Goal: Information Seeking & Learning: Learn about a topic

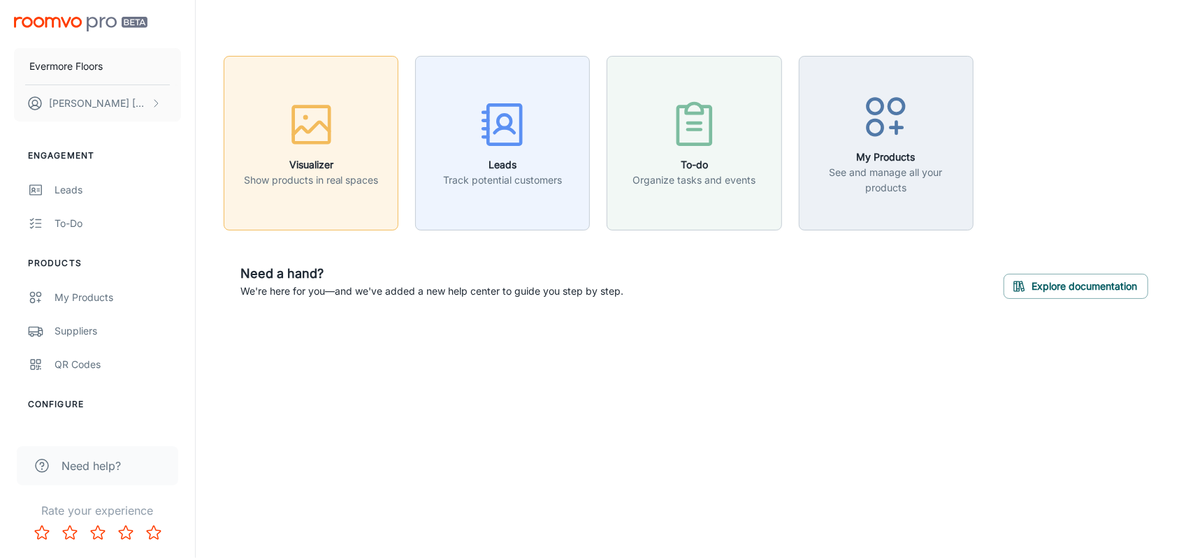
click at [367, 189] on button "Visualizer Show products in real spaces" at bounding box center [311, 143] width 175 height 175
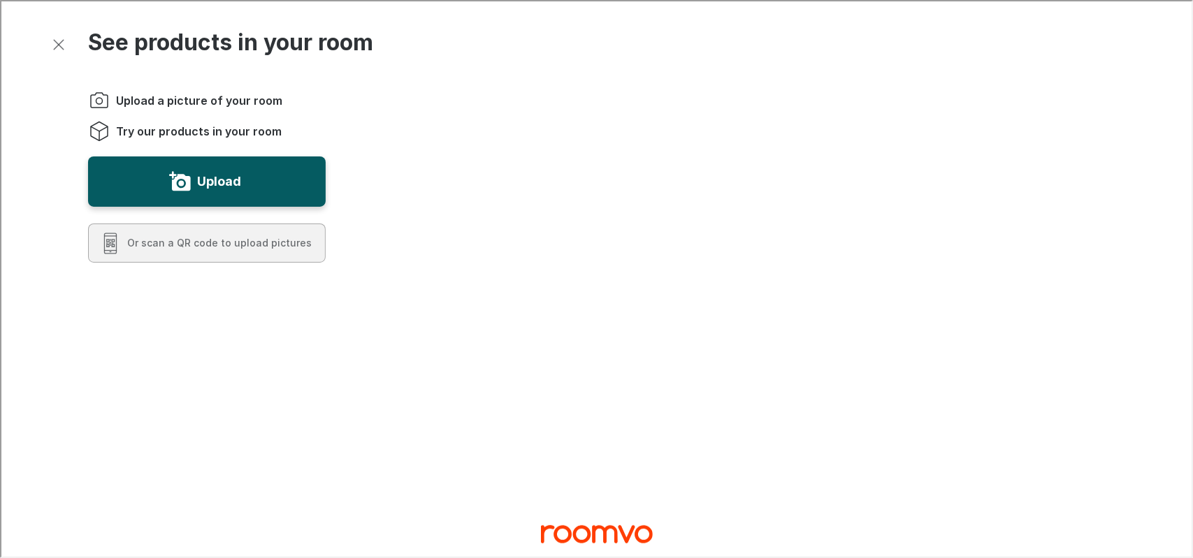
drag, startPoint x: 9, startPoint y: 152, endPoint x: 28, endPoint y: 110, distance: 46.0
drag, startPoint x: 28, startPoint y: 43, endPoint x: 41, endPoint y: 73, distance: 32.6
click at [52, 46] on icon "Exit visualizer" at bounding box center [57, 43] width 17 height 17
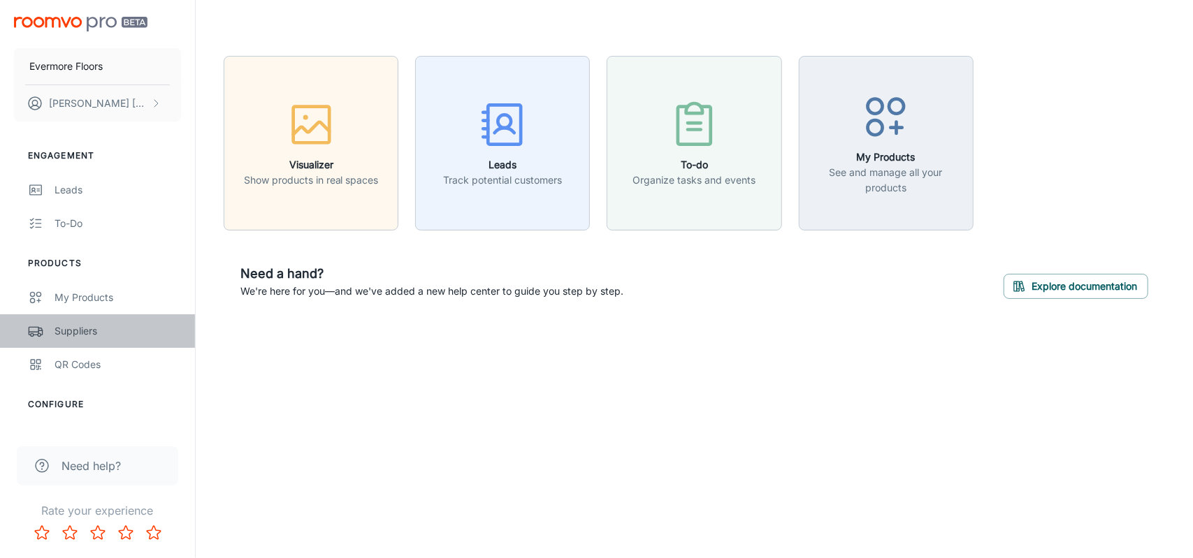
click at [108, 321] on link "Suppliers" at bounding box center [97, 331] width 195 height 34
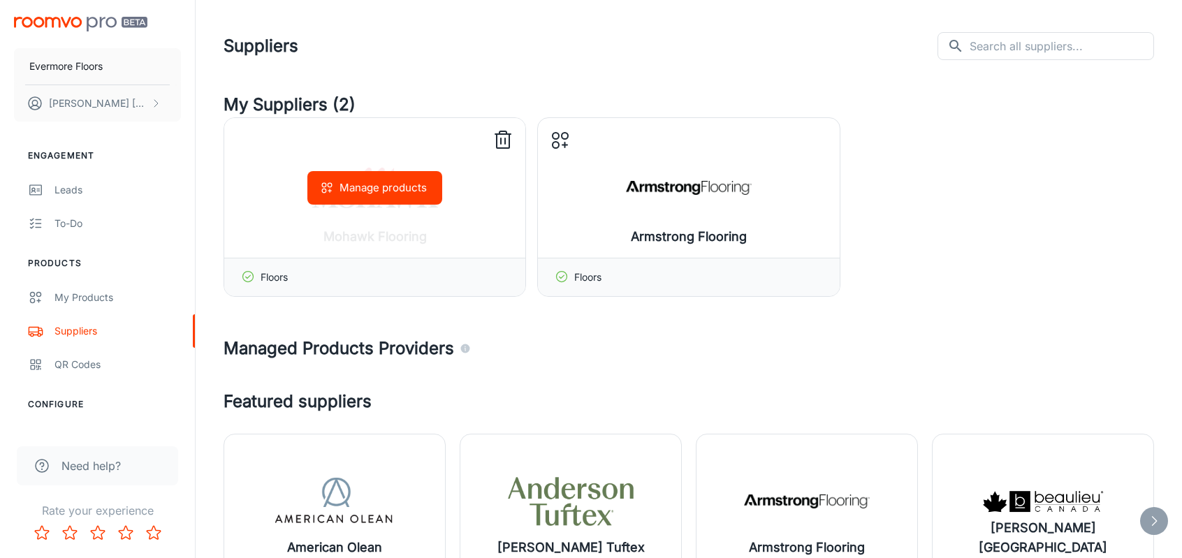
click at [505, 138] on line at bounding box center [505, 141] width 0 height 6
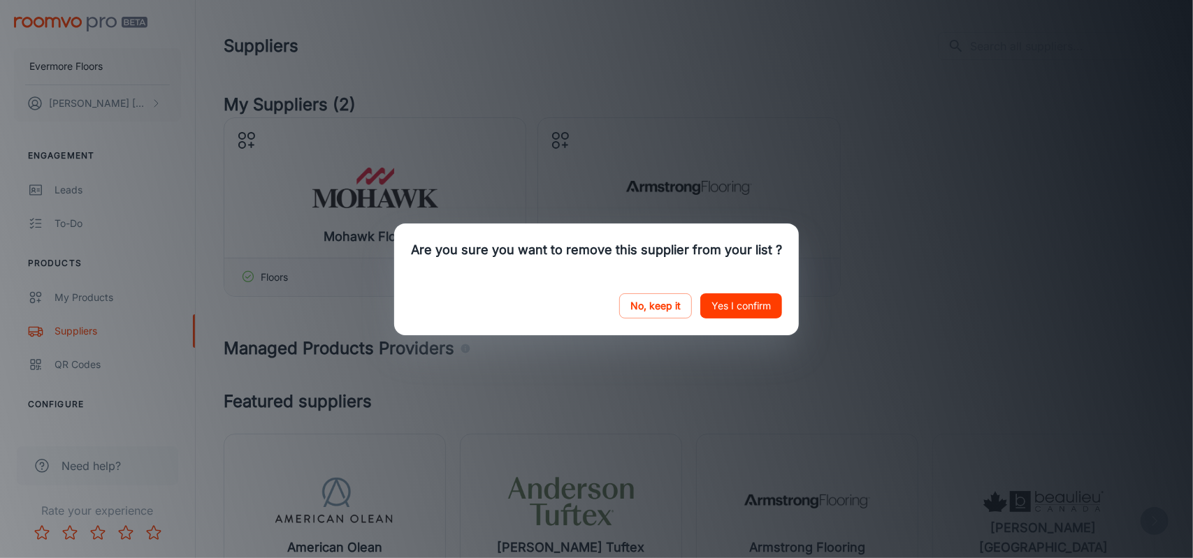
click at [744, 305] on button "Yes I confirm" at bounding box center [741, 305] width 82 height 25
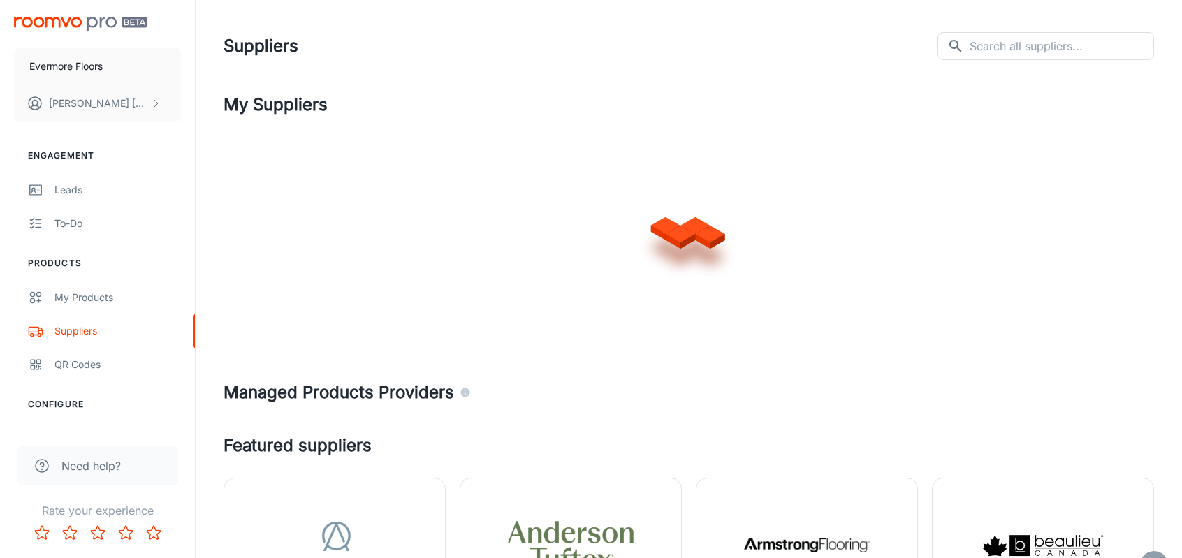
drag, startPoint x: 715, startPoint y: 417, endPoint x: 751, endPoint y: 317, distance: 107.0
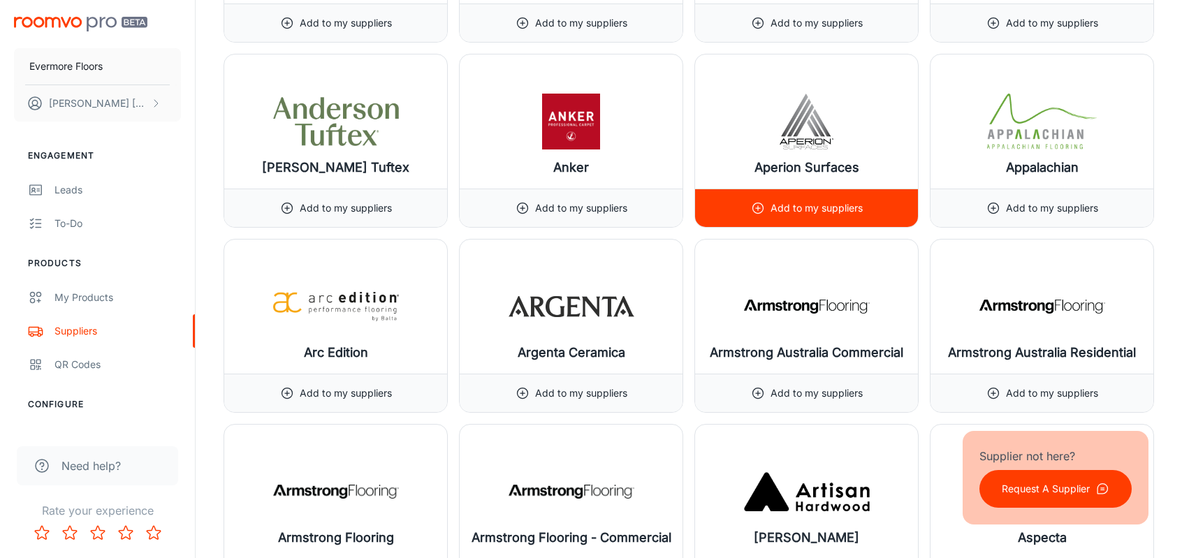
scroll to position [1227, 0]
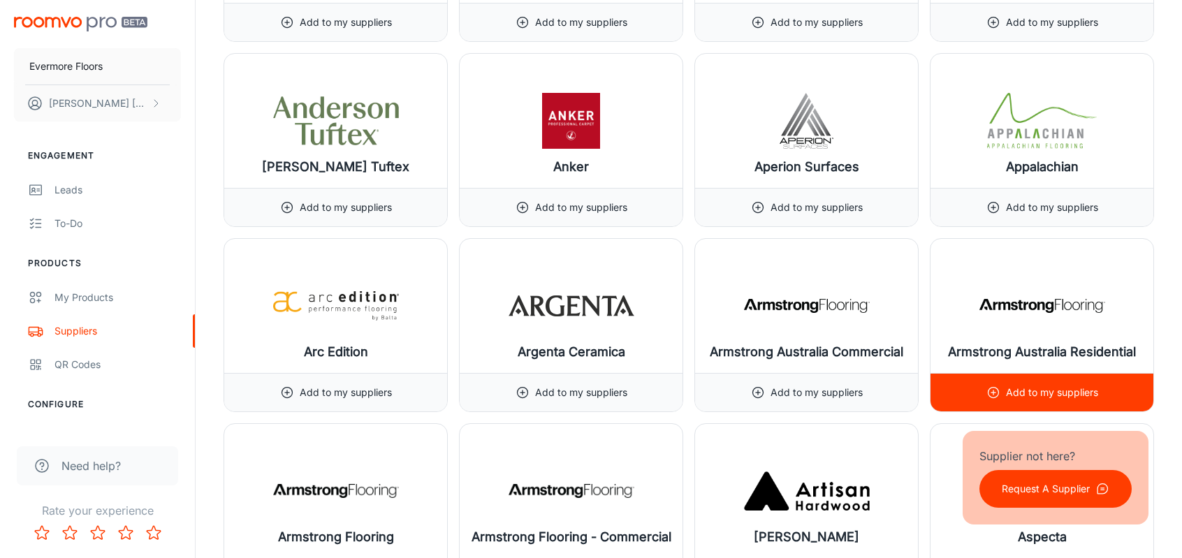
click at [969, 374] on div "Add to my suppliers" at bounding box center [1042, 392] width 223 height 38
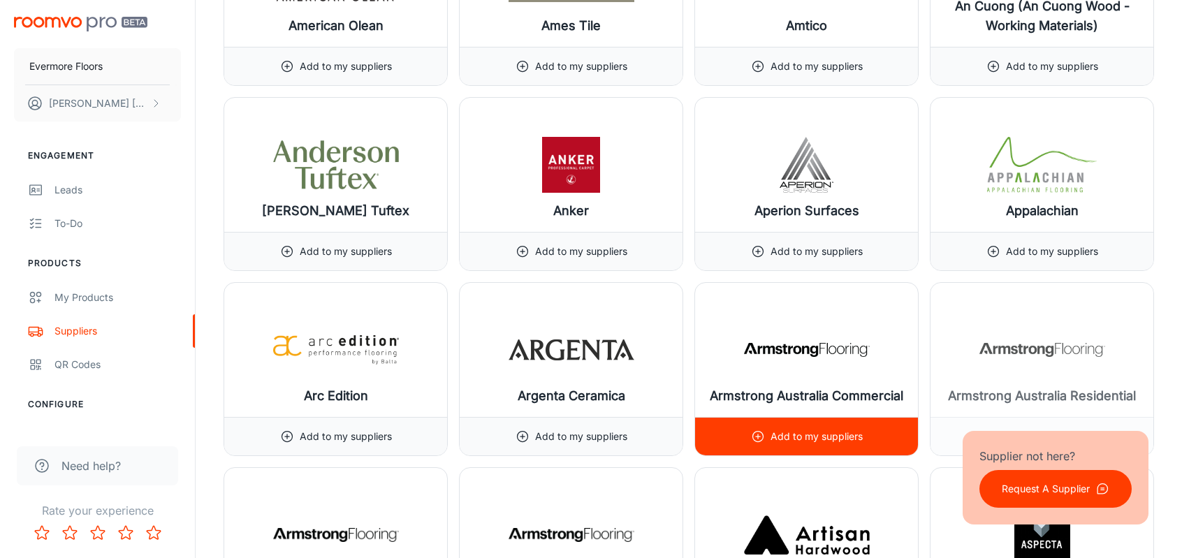
click at [874, 399] on h6 "Armstrong Australia Commercial" at bounding box center [807, 396] width 194 height 20
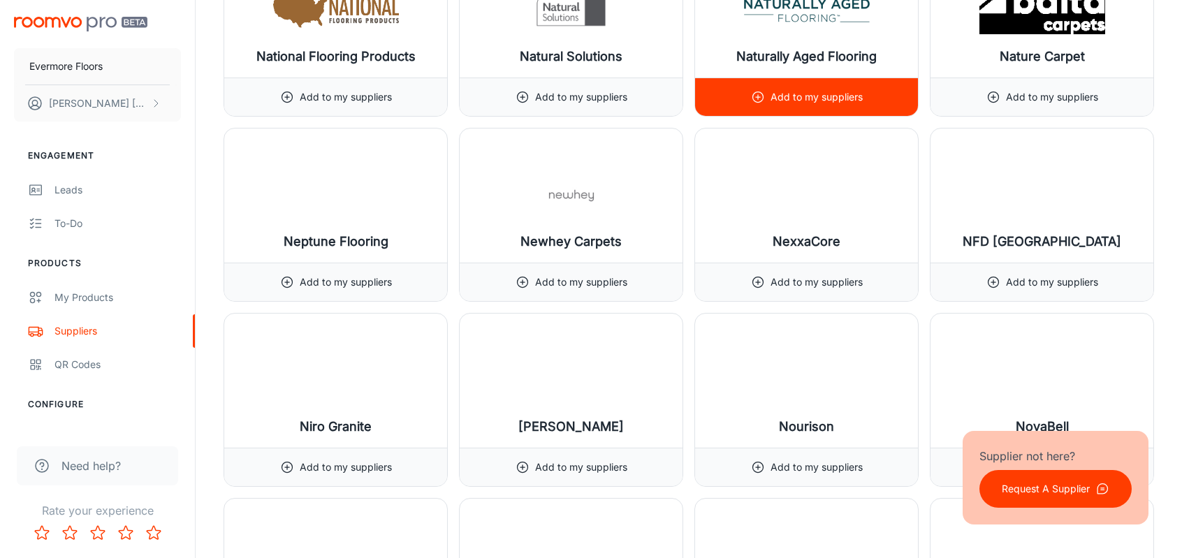
scroll to position [11707, 0]
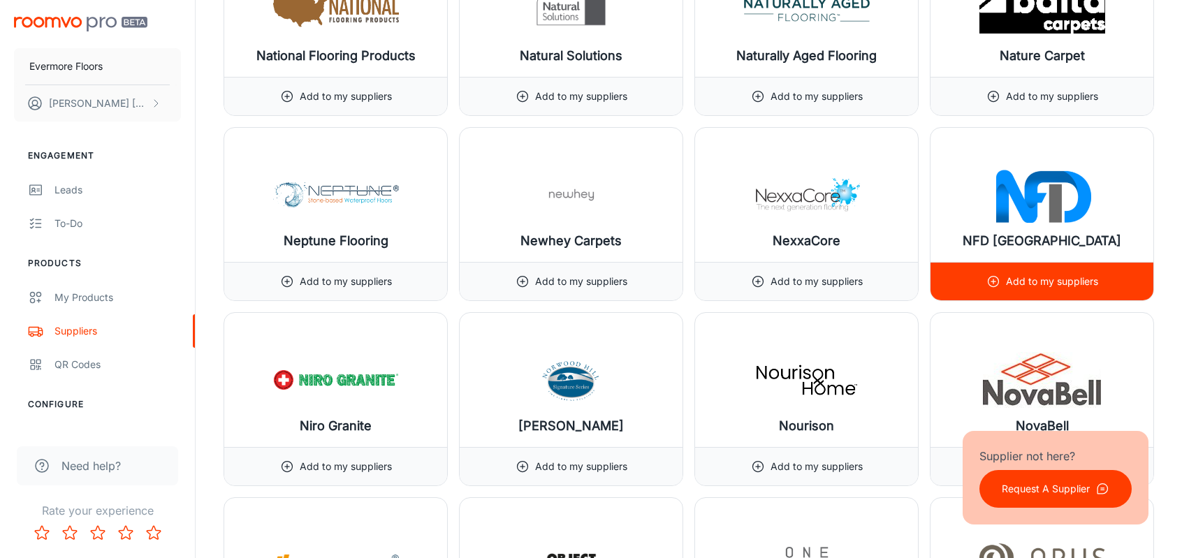
click at [996, 263] on div "Add to my suppliers" at bounding box center [1043, 282] width 112 height 38
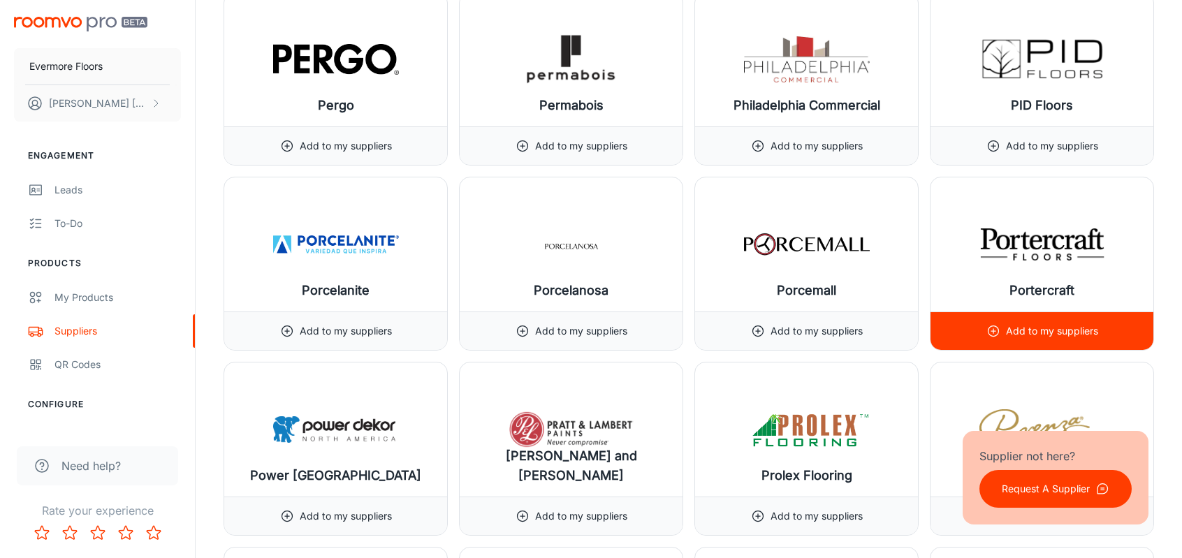
scroll to position [13145, 0]
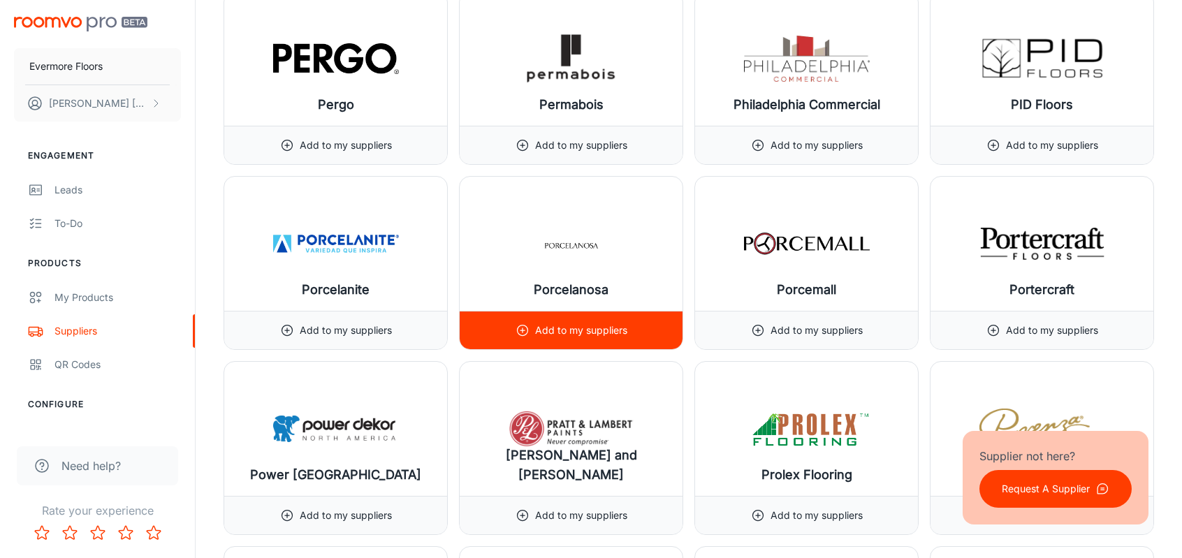
click at [629, 216] on img at bounding box center [572, 244] width 126 height 56
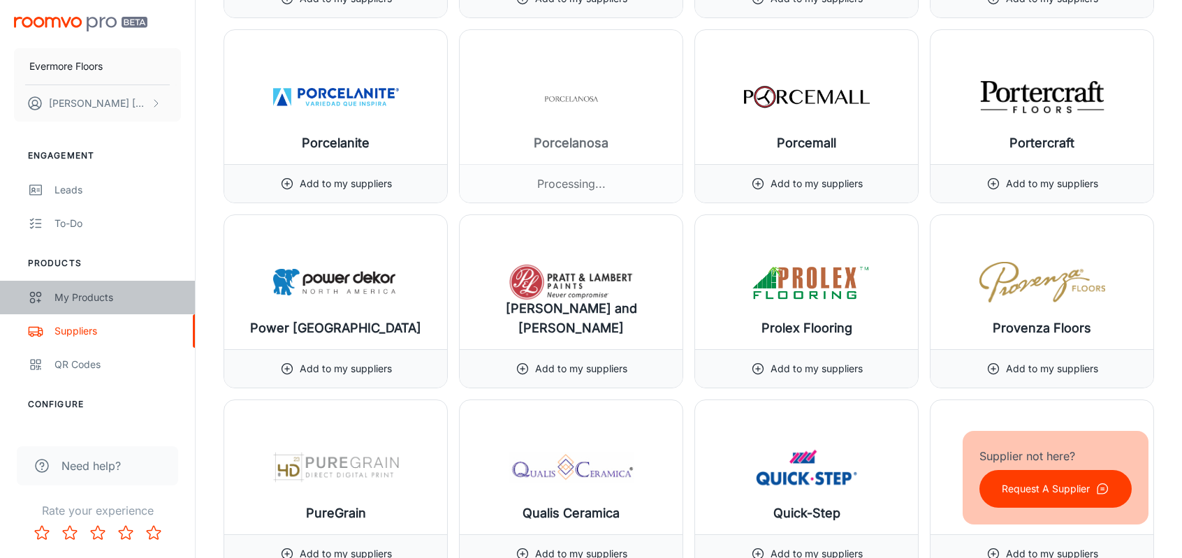
click at [87, 298] on div "My Products" at bounding box center [118, 297] width 126 height 15
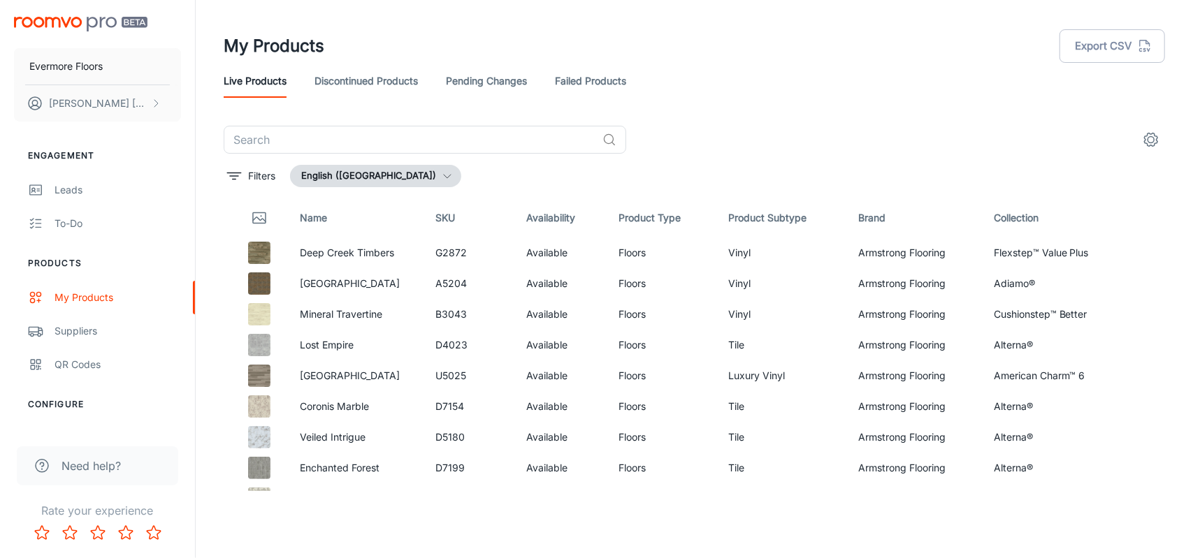
click at [370, 171] on button "English ([GEOGRAPHIC_DATA])" at bounding box center [375, 176] width 171 height 22
click at [370, 171] on div at bounding box center [596, 279] width 1193 height 558
click at [380, 76] on link "Discontinued Products" at bounding box center [365, 81] width 103 height 34
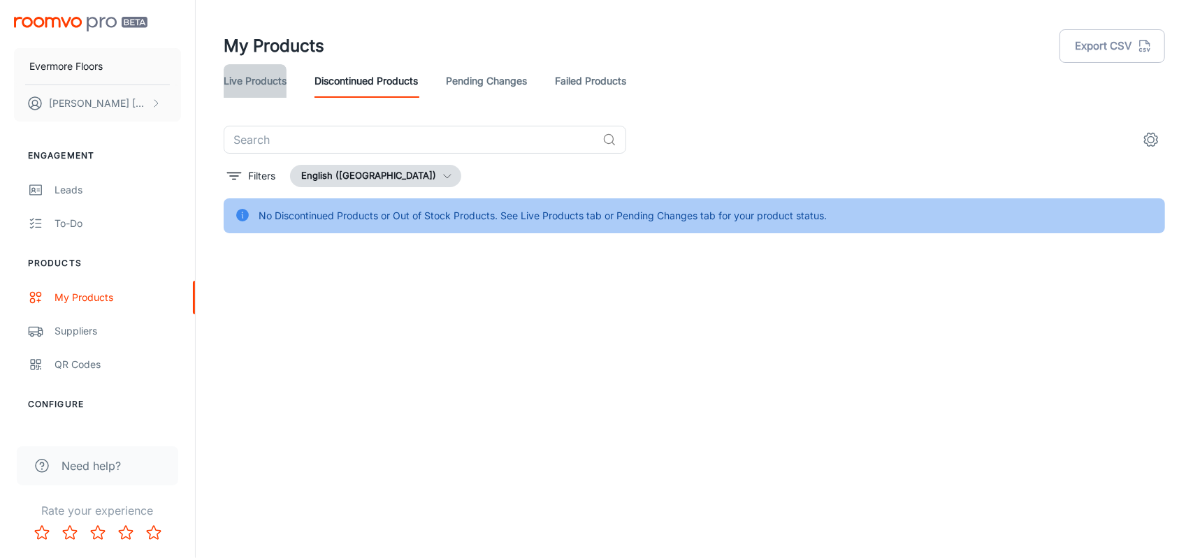
click at [266, 87] on link "Live Products" at bounding box center [255, 81] width 63 height 34
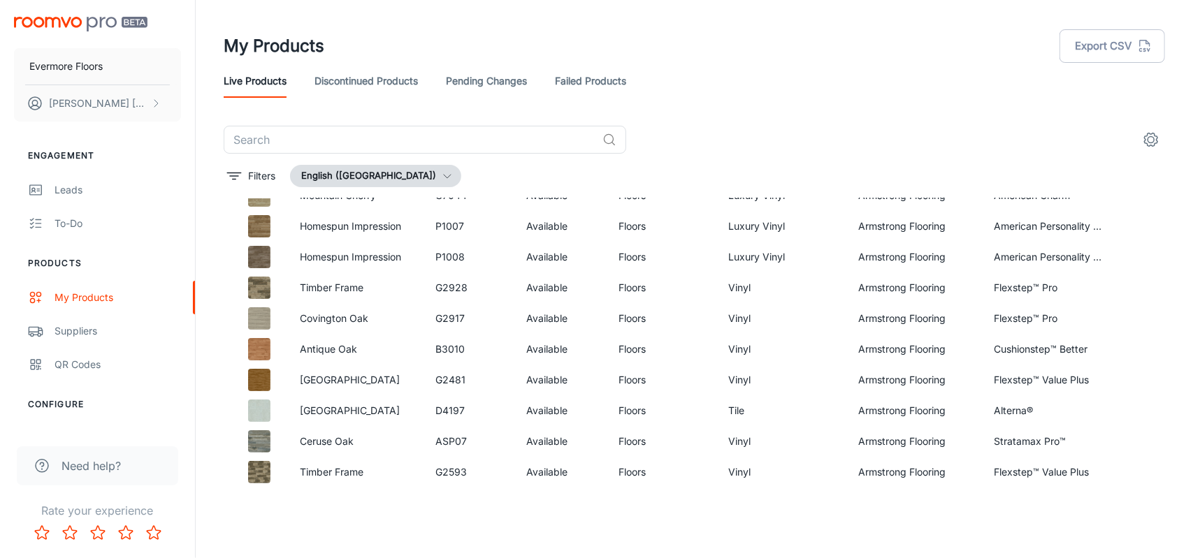
scroll to position [2088, 0]
click at [495, 217] on td "P1007" at bounding box center [470, 225] width 92 height 31
drag, startPoint x: 495, startPoint y: 217, endPoint x: 488, endPoint y: 187, distance: 31.0
click at [488, 187] on div "​ Filters English ([GEOGRAPHIC_DATA]) Name SKU Availability Product Type Produc…" at bounding box center [694, 308] width 941 height 365
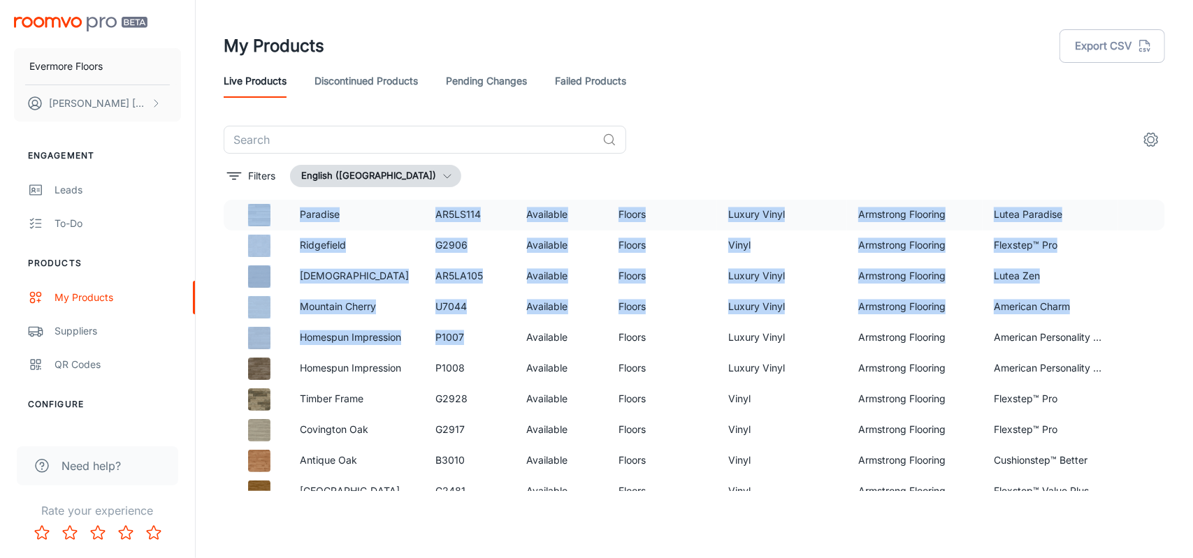
click at [458, 224] on td "AR5LS114" at bounding box center [470, 215] width 92 height 31
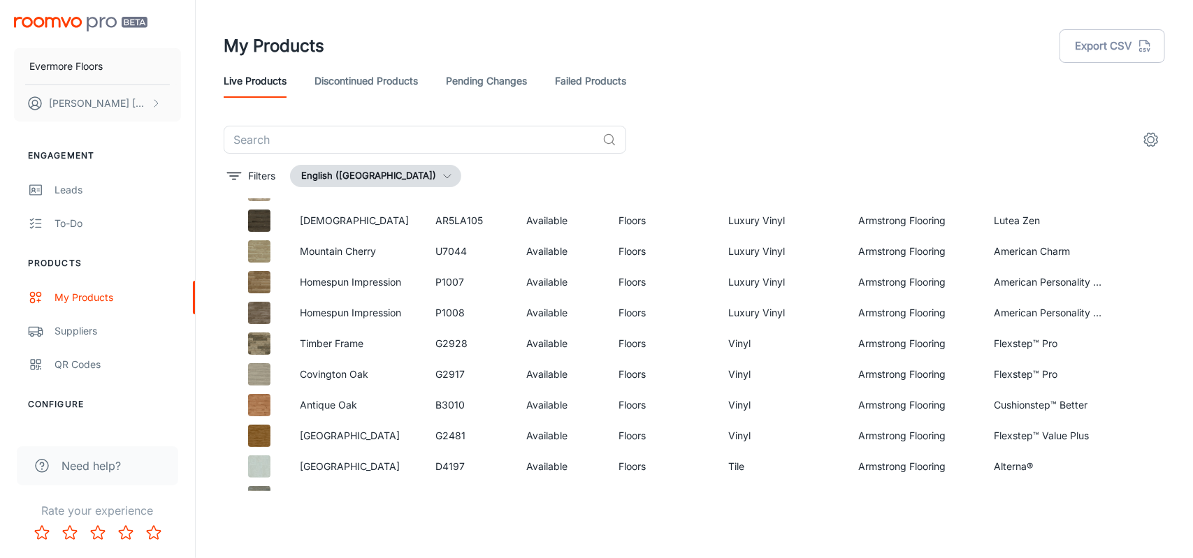
scroll to position [2032, 0]
click at [61, 403] on li "Configure" at bounding box center [97, 404] width 195 height 13
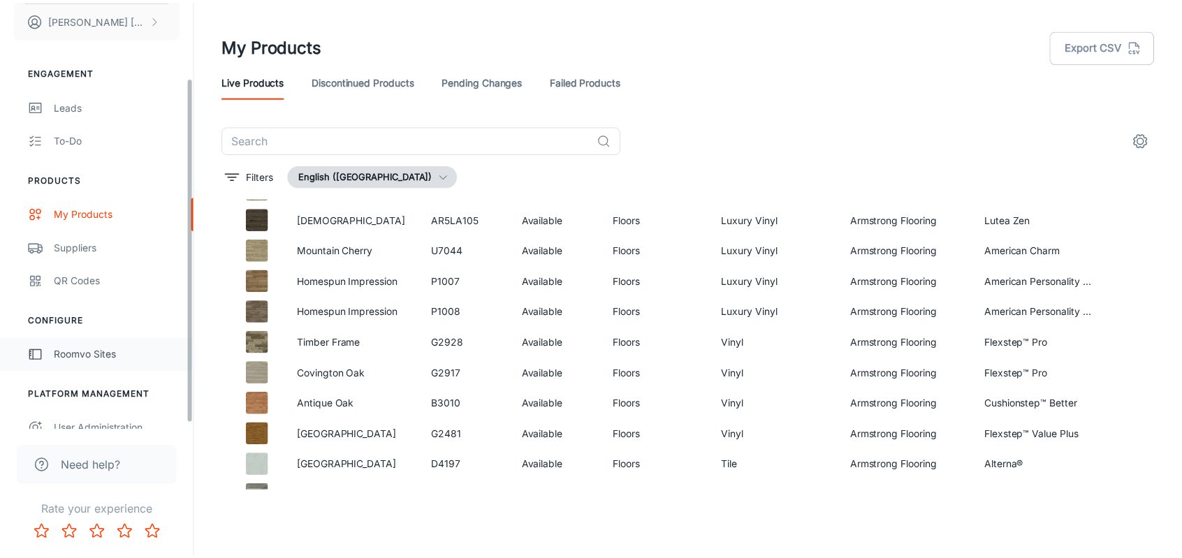
scroll to position [99, 0]
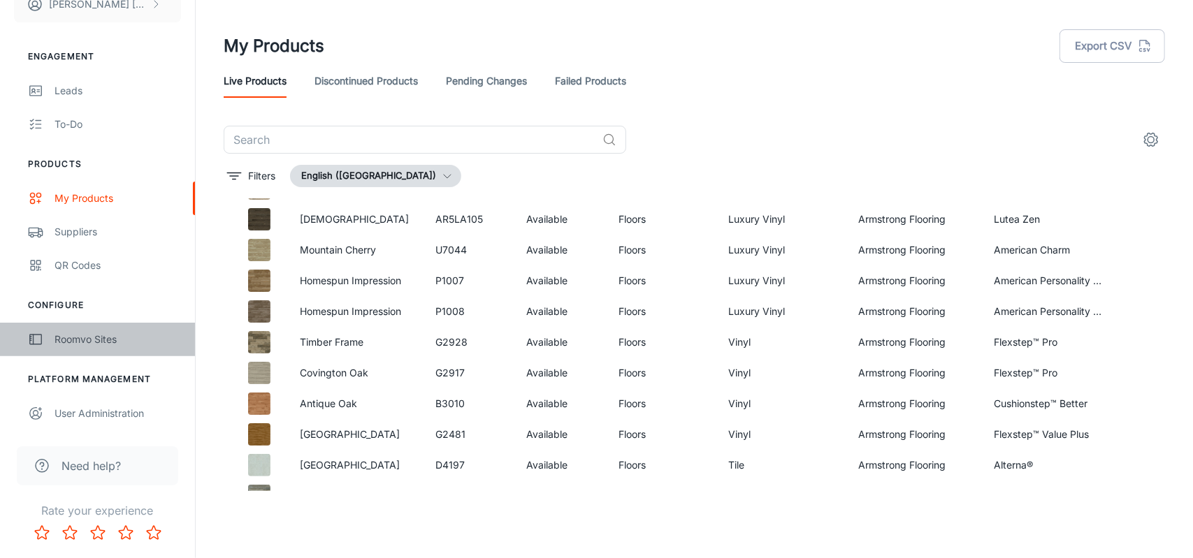
click at [161, 347] on link "Roomvo Sites" at bounding box center [97, 340] width 195 height 34
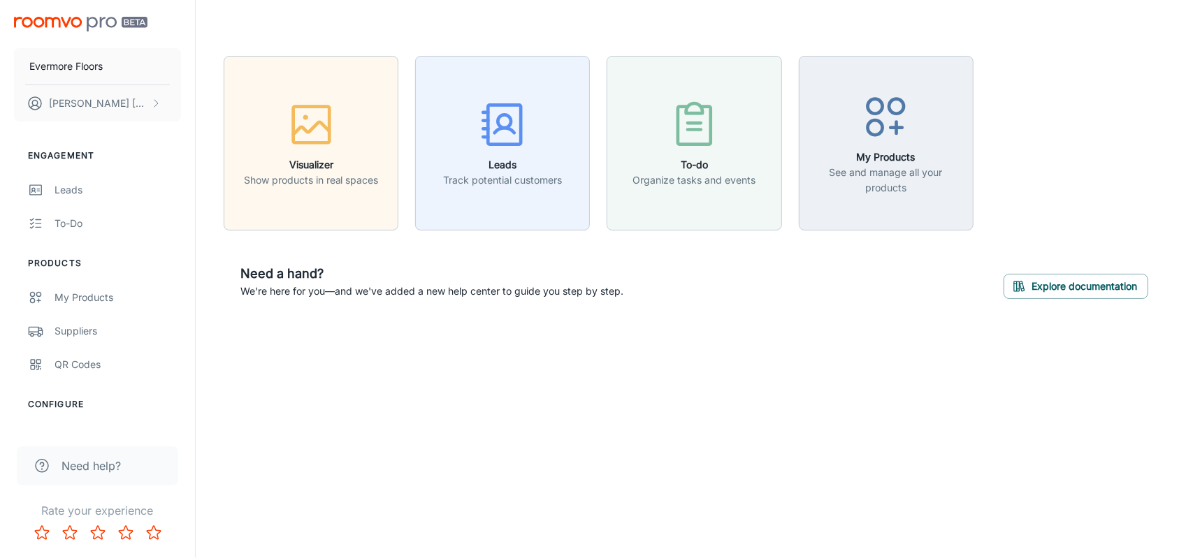
click at [589, 337] on div "Visualizer Show products in real spaces Leads Track potential customers To-do O…" at bounding box center [694, 186] width 997 height 372
click at [855, 159] on h6 "My Products" at bounding box center [886, 157] width 157 height 15
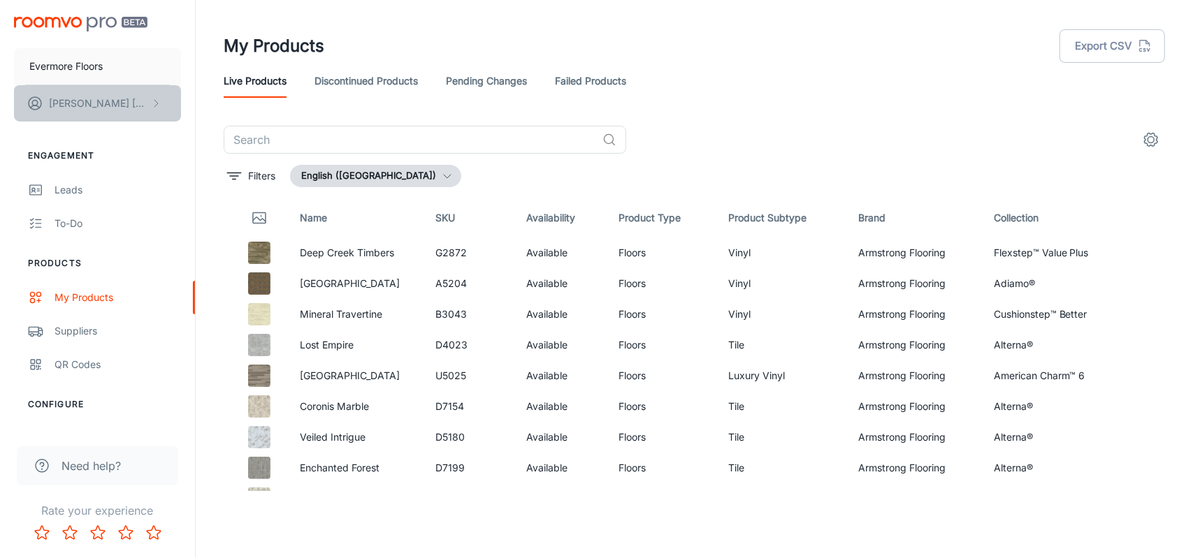
click at [170, 106] on button "[PERSON_NAME]" at bounding box center [97, 103] width 167 height 36
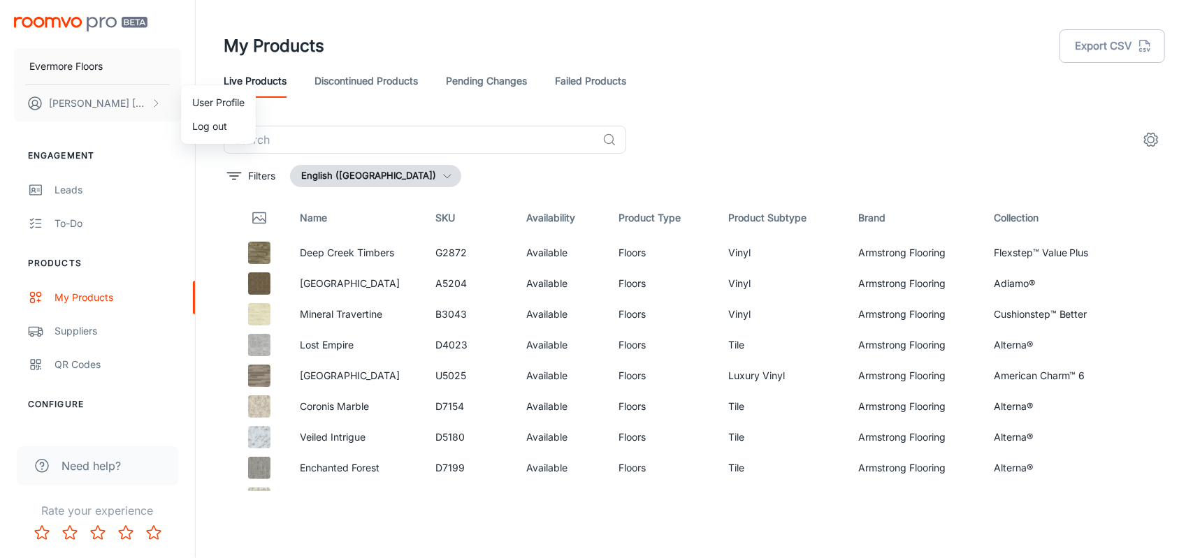
click at [147, 112] on div at bounding box center [596, 279] width 1193 height 558
drag, startPoint x: 1036, startPoint y: 83, endPoint x: 1149, endPoint y: 129, distance: 122.2
click at [1149, 129] on div "My Products Export CSV Live Products Discontinued Products Pending Changes Fail…" at bounding box center [694, 245] width 975 height 491
click at [1149, 129] on button "settings" at bounding box center [1151, 140] width 28 height 28
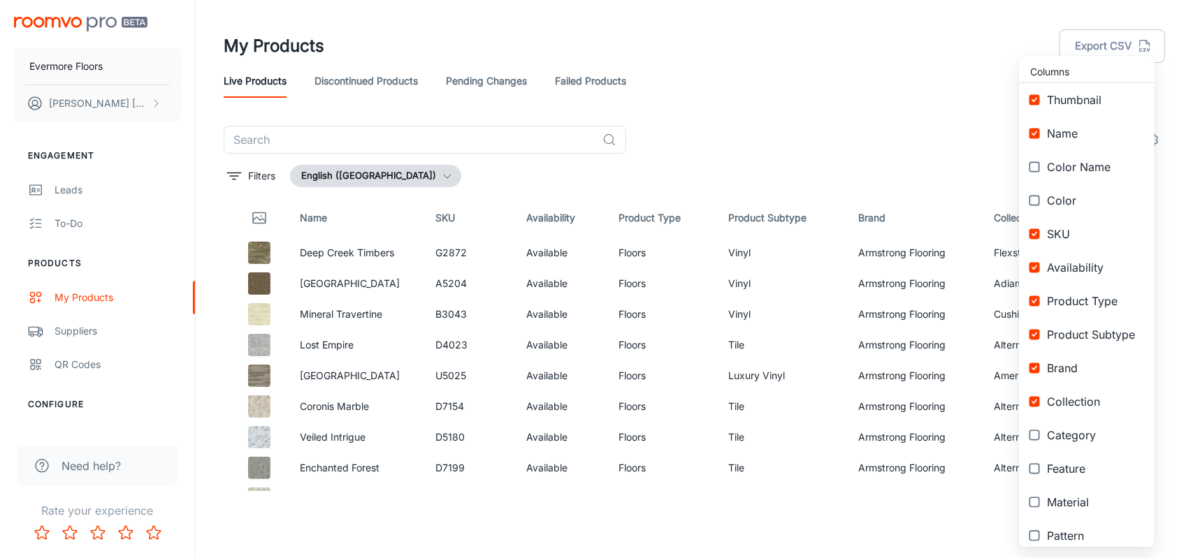
click at [255, 47] on div at bounding box center [596, 279] width 1193 height 558
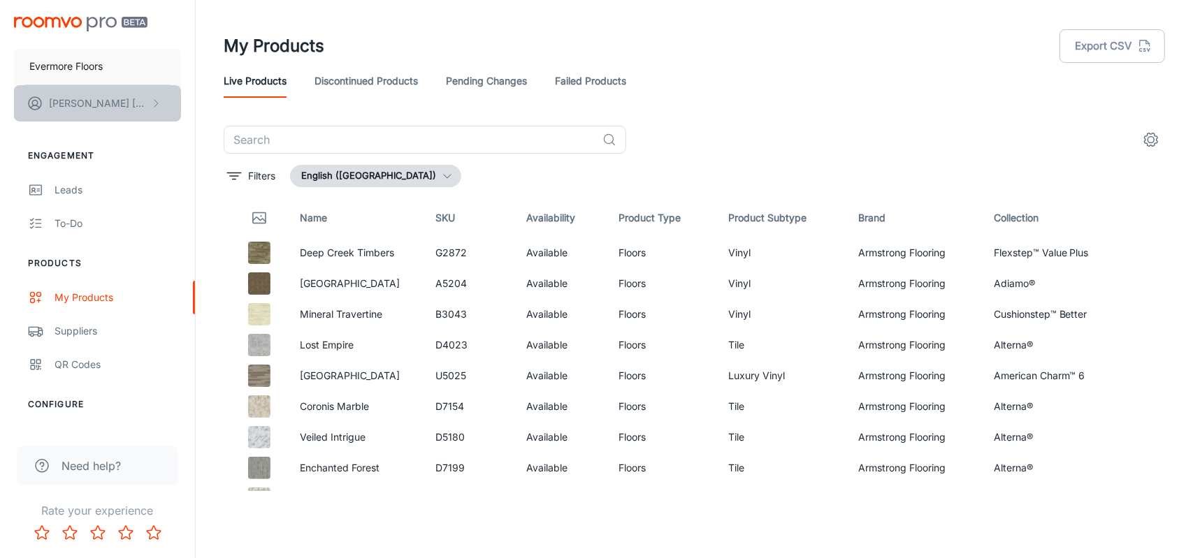
click at [107, 115] on button "[PERSON_NAME]" at bounding box center [97, 103] width 167 height 36
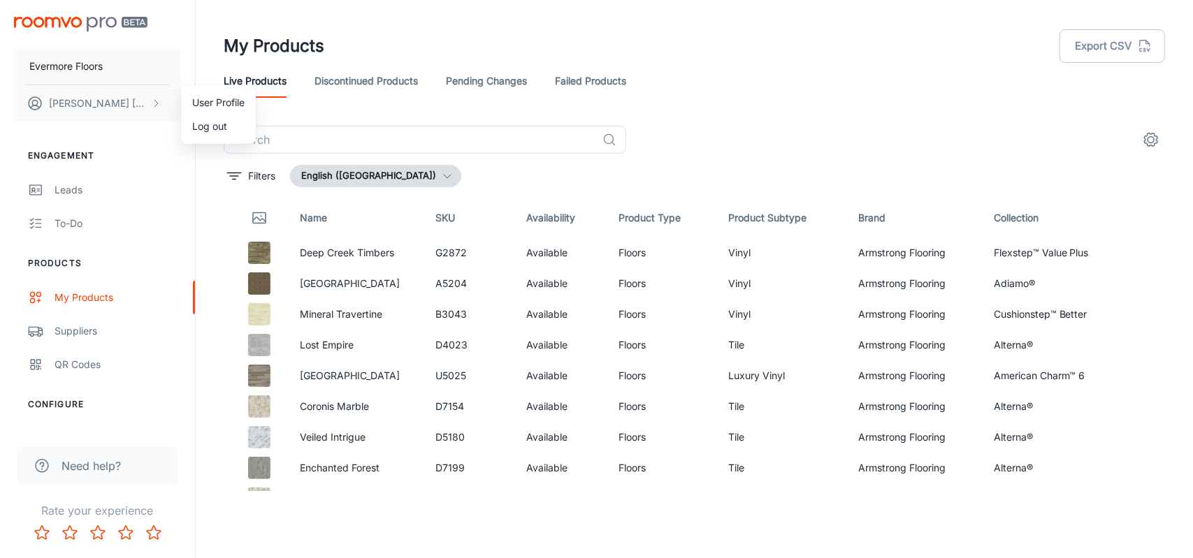
click at [352, 79] on div at bounding box center [596, 279] width 1193 height 558
click at [328, 85] on link "Discontinued Products" at bounding box center [365, 81] width 103 height 34
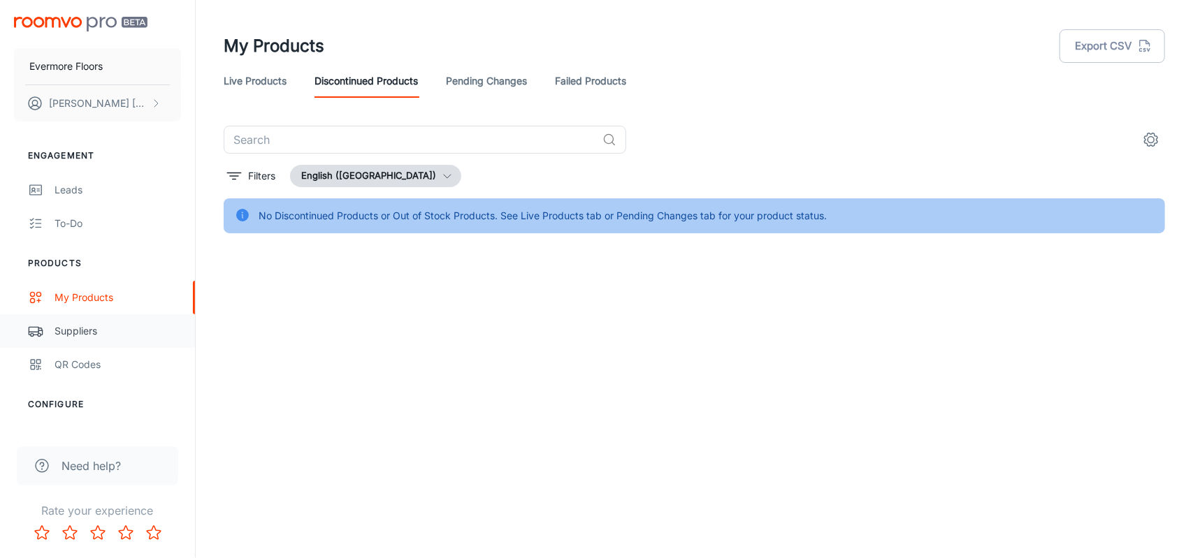
click at [54, 326] on link "Suppliers" at bounding box center [97, 331] width 195 height 34
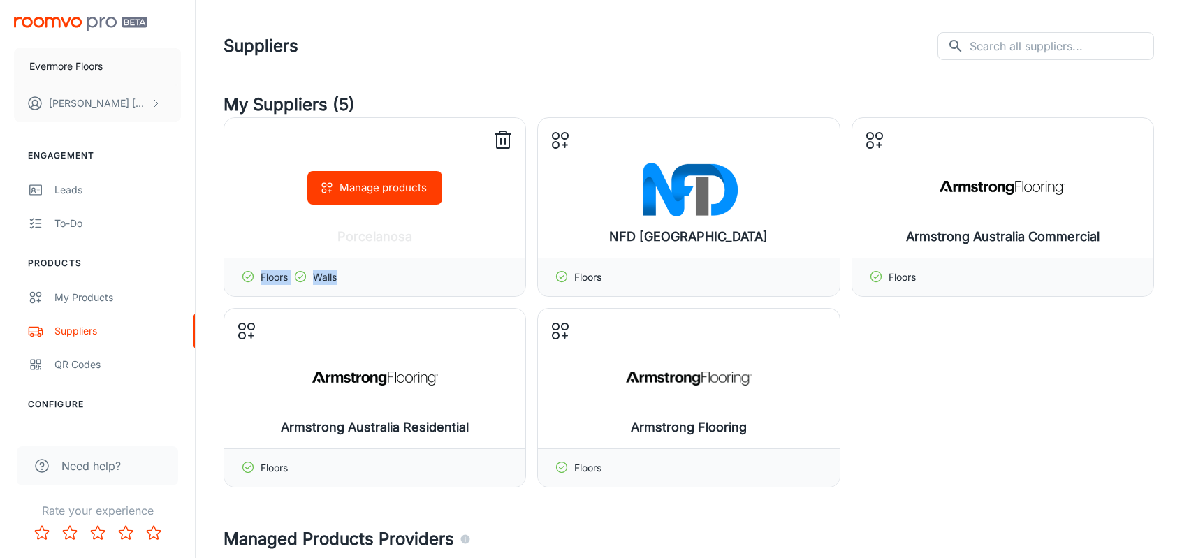
drag, startPoint x: 377, startPoint y: 297, endPoint x: 425, endPoint y: 187, distance: 120.2
click at [425, 187] on div "Porcelanosa Manage products Floors Walls NFD Australia Manage products Floors […" at bounding box center [689, 302] width 931 height 370
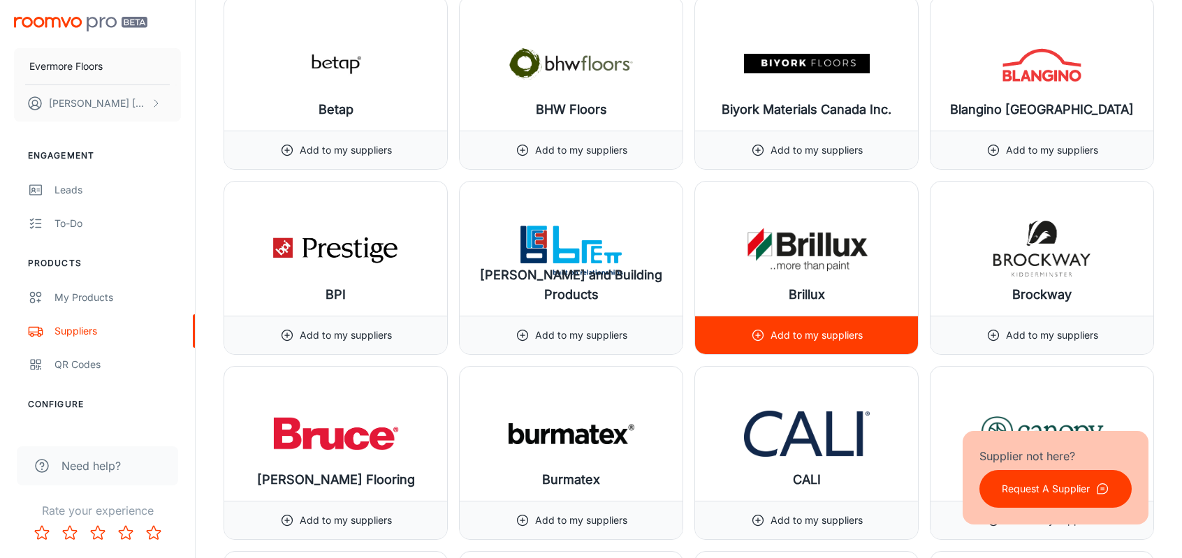
scroll to position [2957, 0]
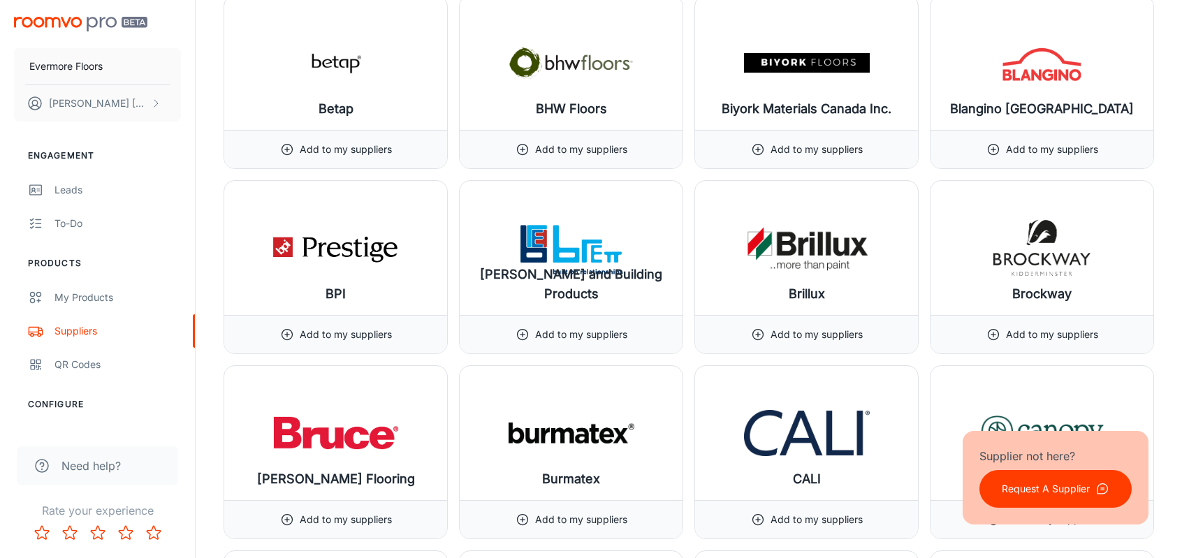
click at [1045, 492] on p "Request A Supplier" at bounding box center [1046, 488] width 88 height 15
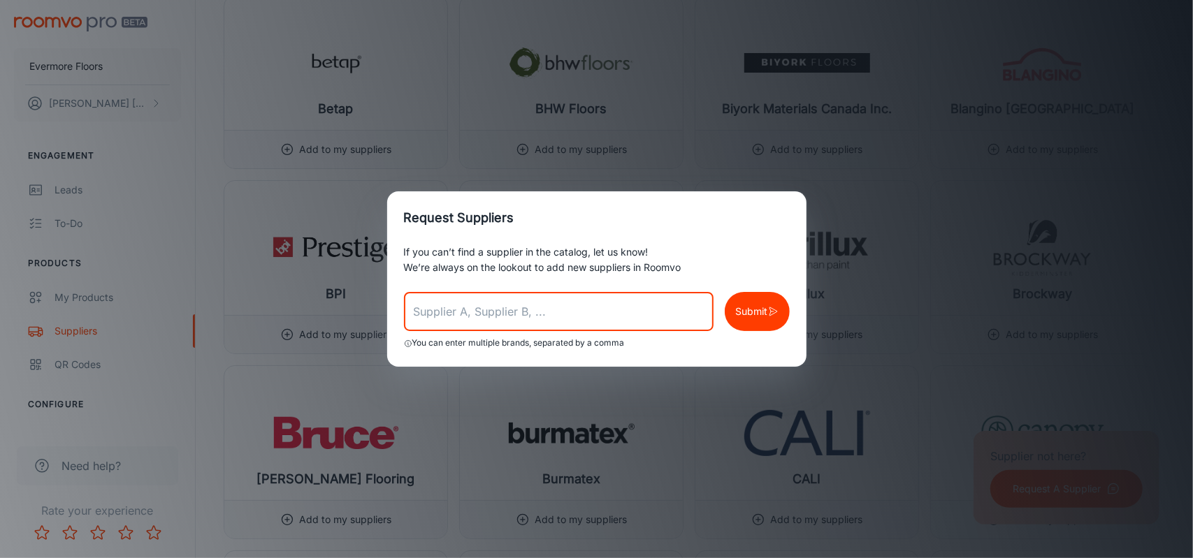
drag, startPoint x: 604, startPoint y: 324, endPoint x: 472, endPoint y: 307, distance: 133.8
click at [472, 307] on input "text" at bounding box center [559, 311] width 310 height 39
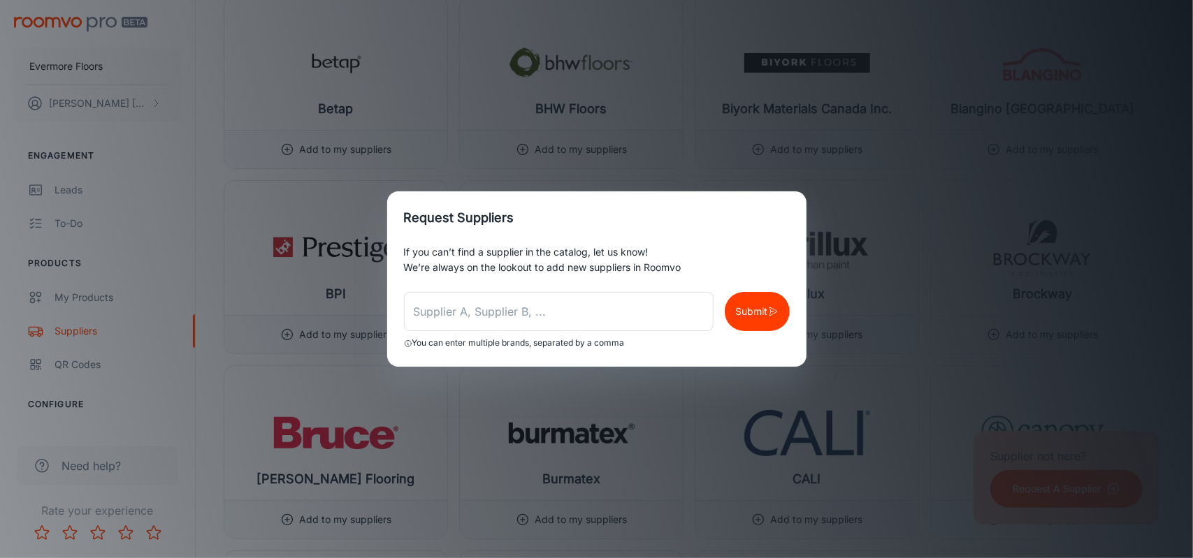
click at [425, 282] on div "If you can’t find a supplier in the catalog, let us know! We’re always on the l…" at bounding box center [596, 306] width 419 height 122
click at [701, 109] on div "Request Suppliers If you can’t find a supplier in the catalog, let us know! We’…" at bounding box center [596, 279] width 1193 height 558
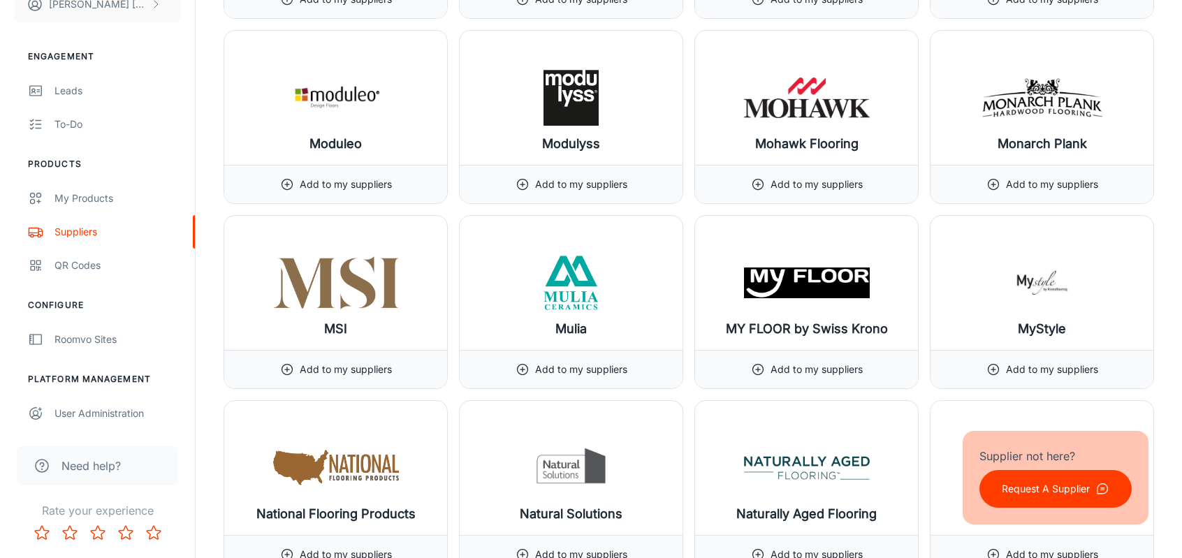
scroll to position [11439, 0]
click at [101, 414] on div "User Administration" at bounding box center [118, 413] width 126 height 15
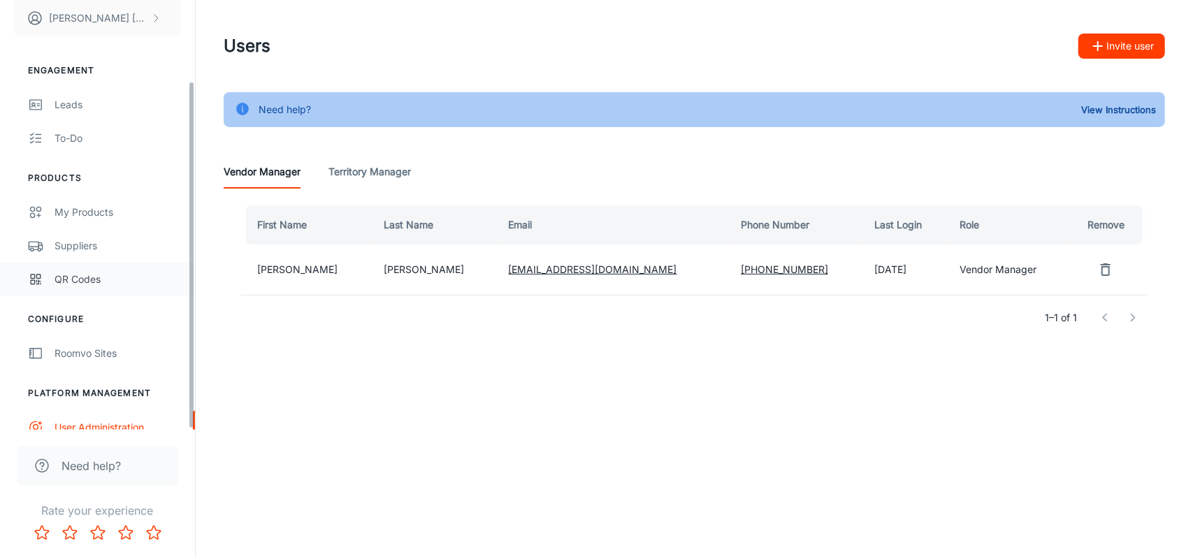
scroll to position [99, 0]
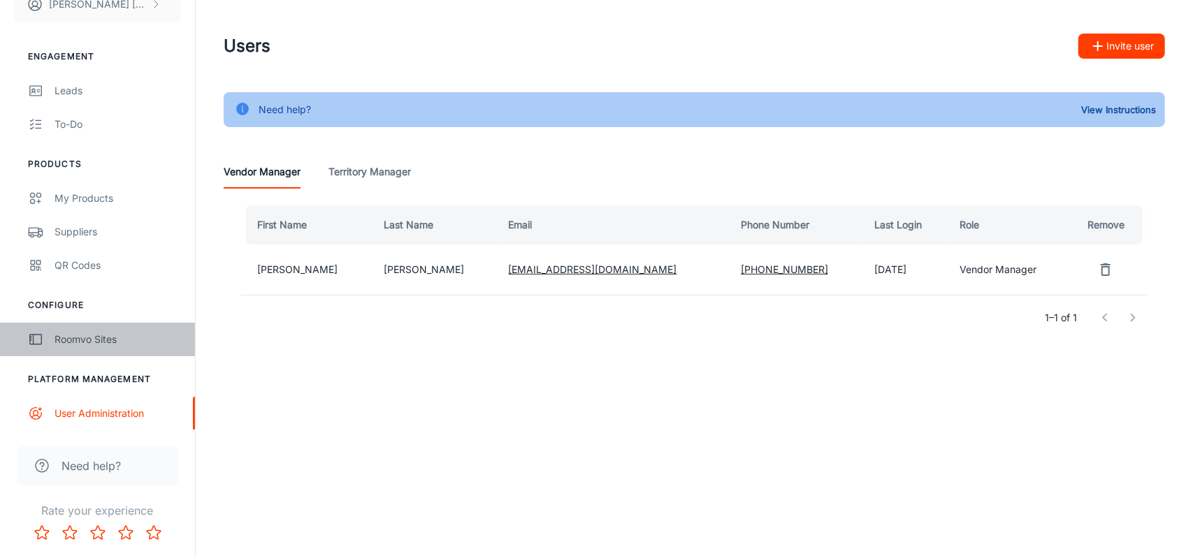
click at [98, 328] on link "Roomvo Sites" at bounding box center [97, 340] width 195 height 34
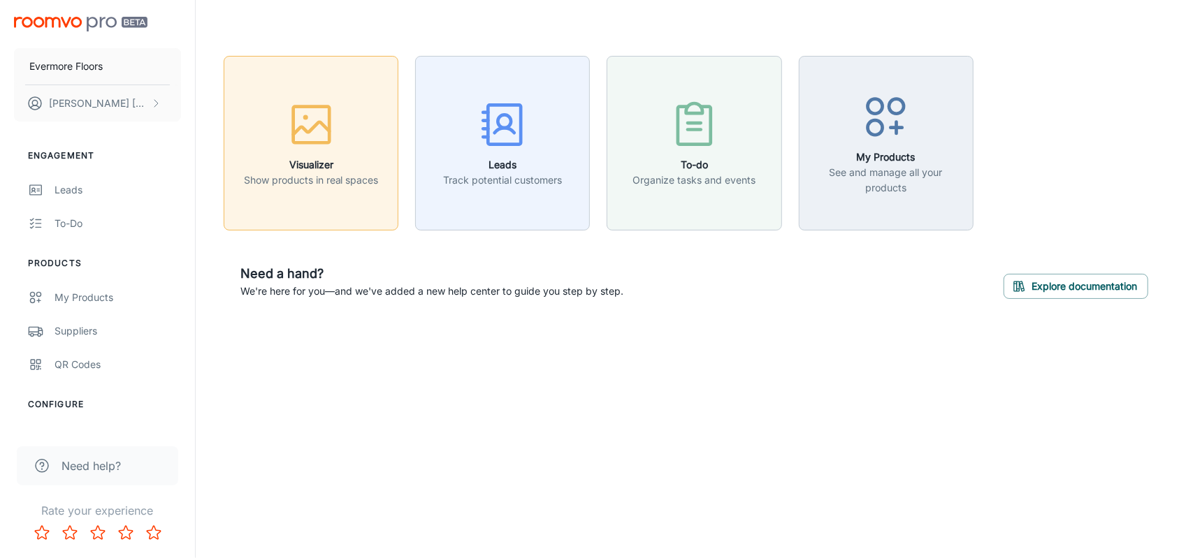
click at [284, 124] on div "button" at bounding box center [311, 128] width 135 height 58
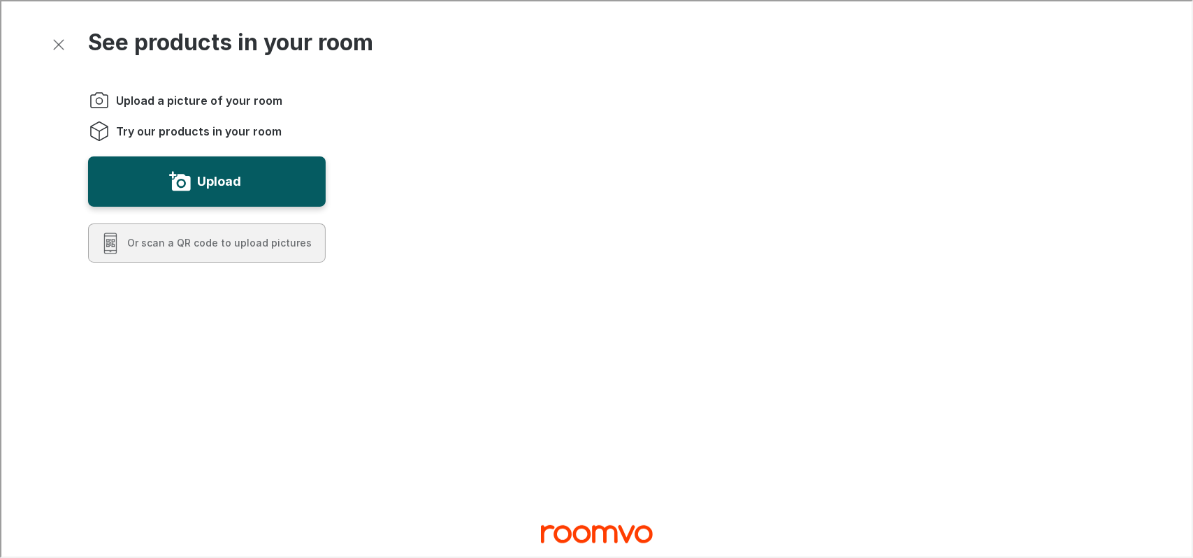
scroll to position [158, 0]
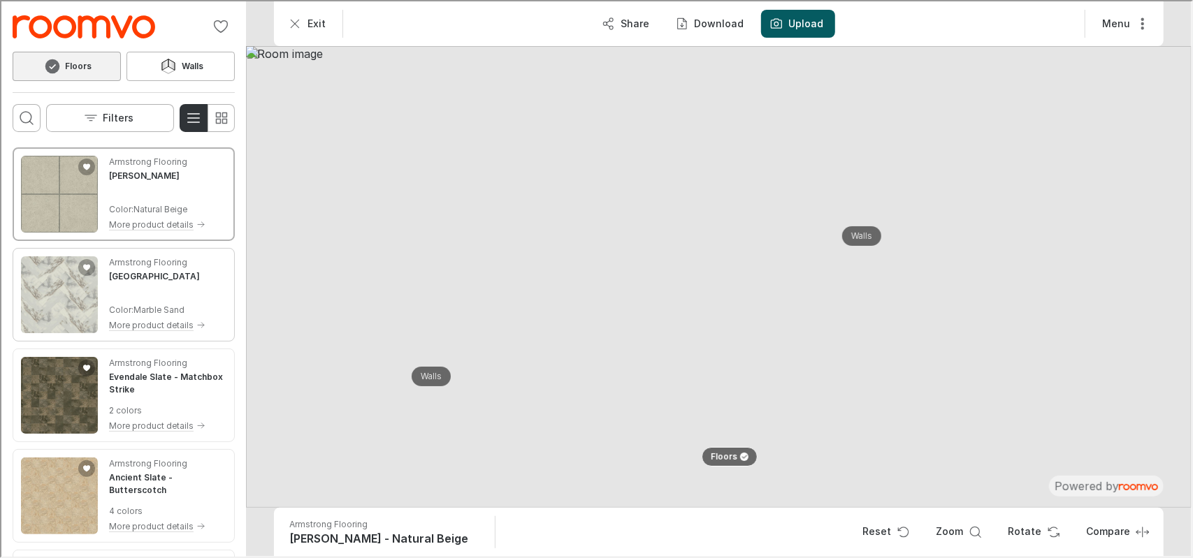
click at [56, 279] on img "See Marble Lake in the room" at bounding box center [58, 293] width 77 height 77
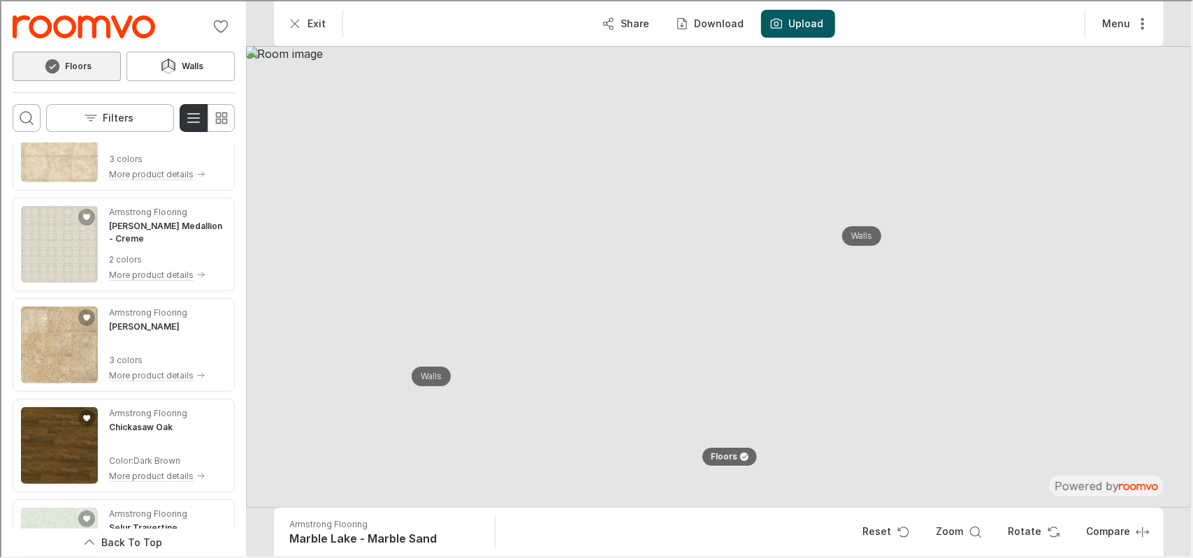
scroll to position [453, 0]
click at [59, 430] on img "See Chickasaw Oak in the room" at bounding box center [58, 443] width 77 height 77
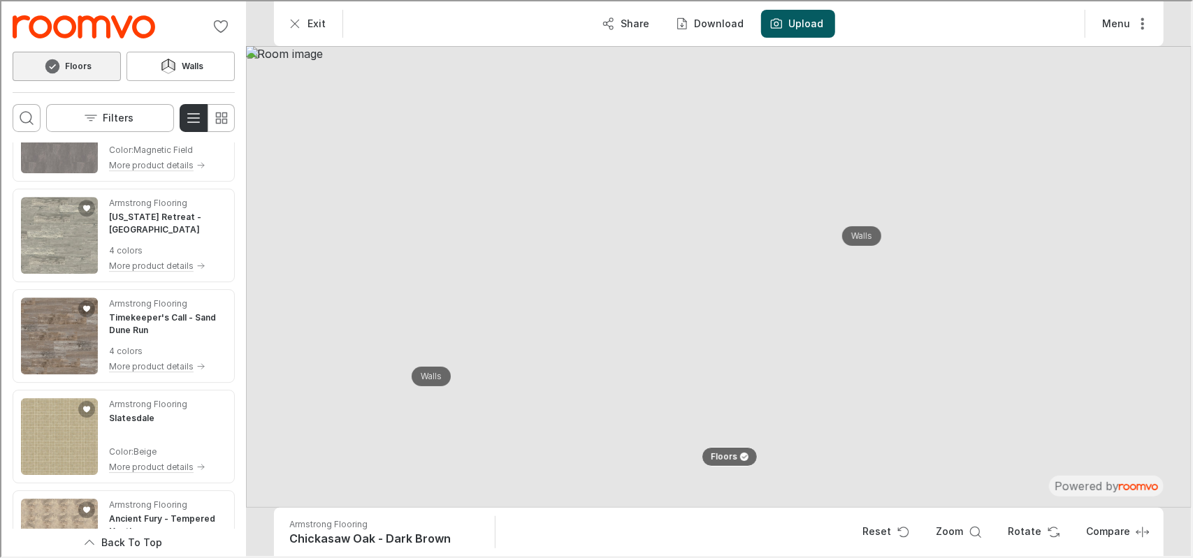
scroll to position [2877, 0]
click at [79, 333] on img "See Timekeeper's Call in the room" at bounding box center [58, 334] width 77 height 77
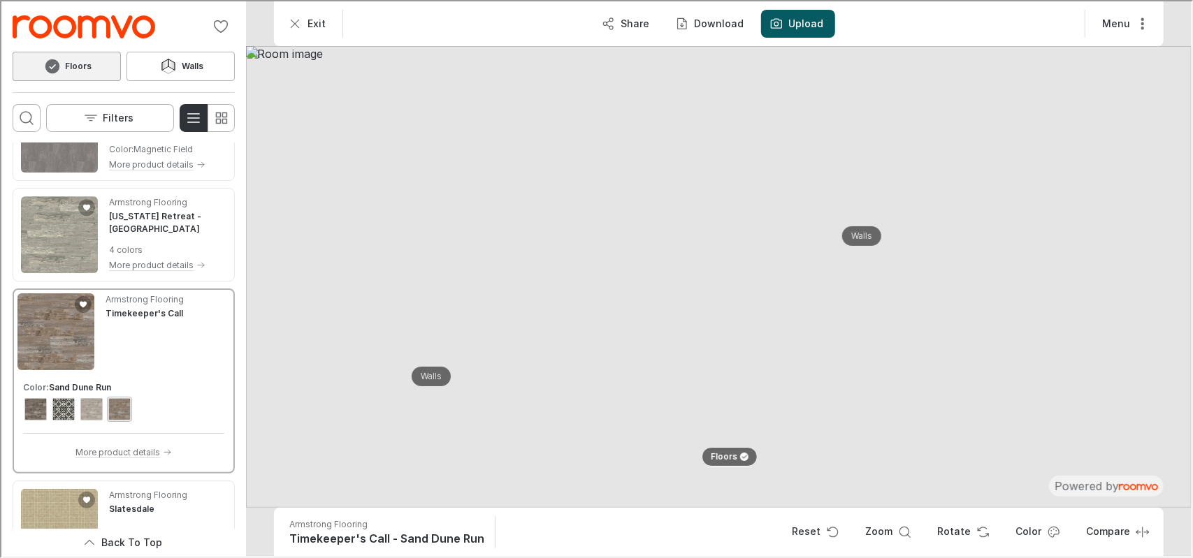
click at [151, 402] on div "Product colors" at bounding box center [122, 407] width 201 height 25
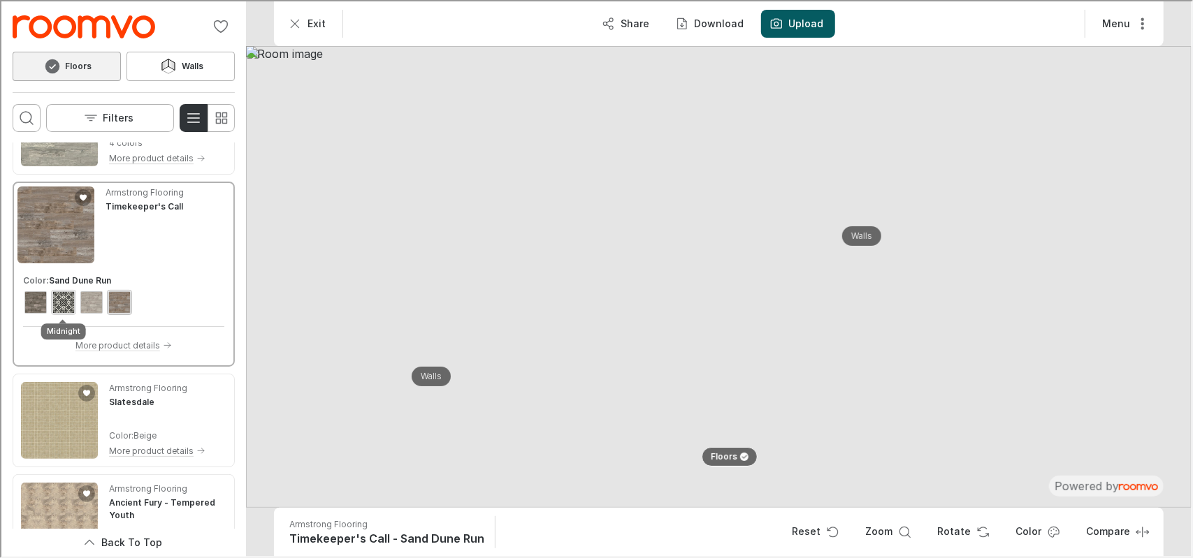
click at [71, 298] on div "View color format Midnight" at bounding box center [62, 301] width 22 height 22
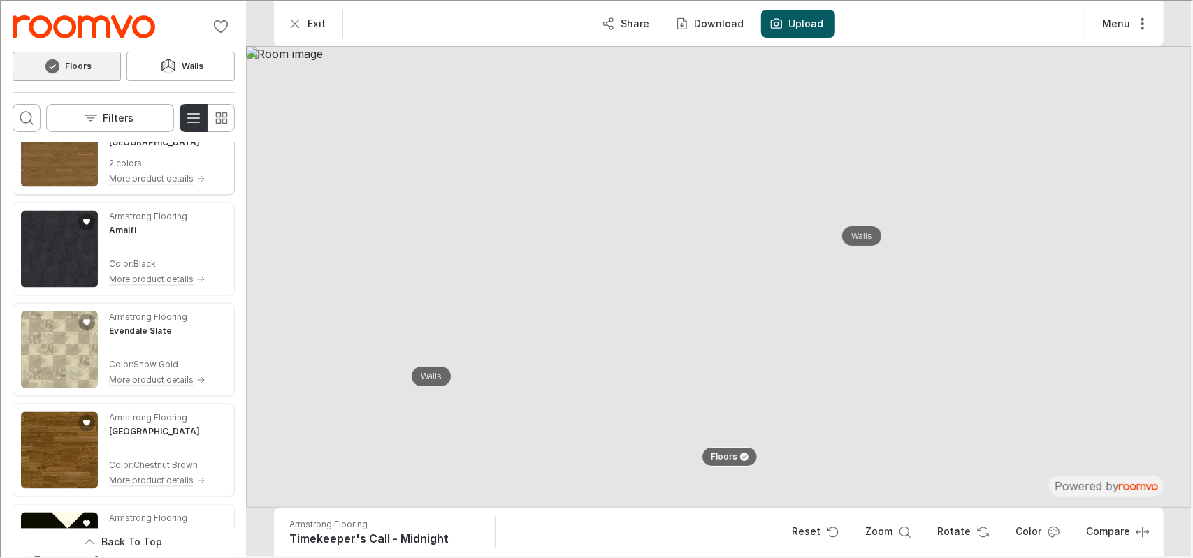
scroll to position [5369, 0]
click at [71, 368] on img "See Evendale Slate in the room" at bounding box center [58, 348] width 77 height 77
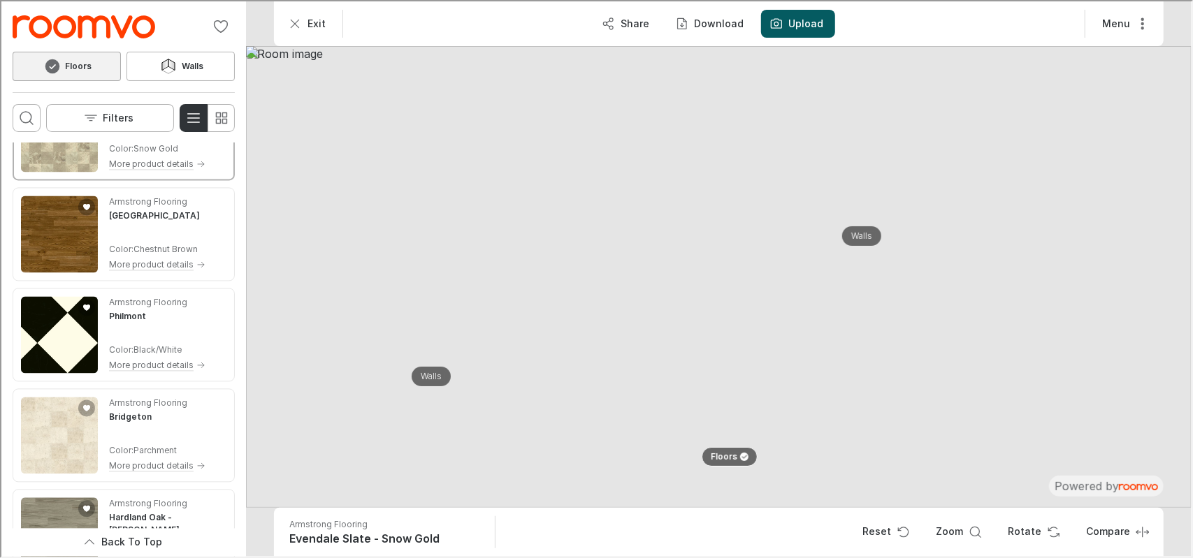
scroll to position [5492, 0]
click at [60, 337] on img "See Philmont in the room" at bounding box center [58, 335] width 77 height 77
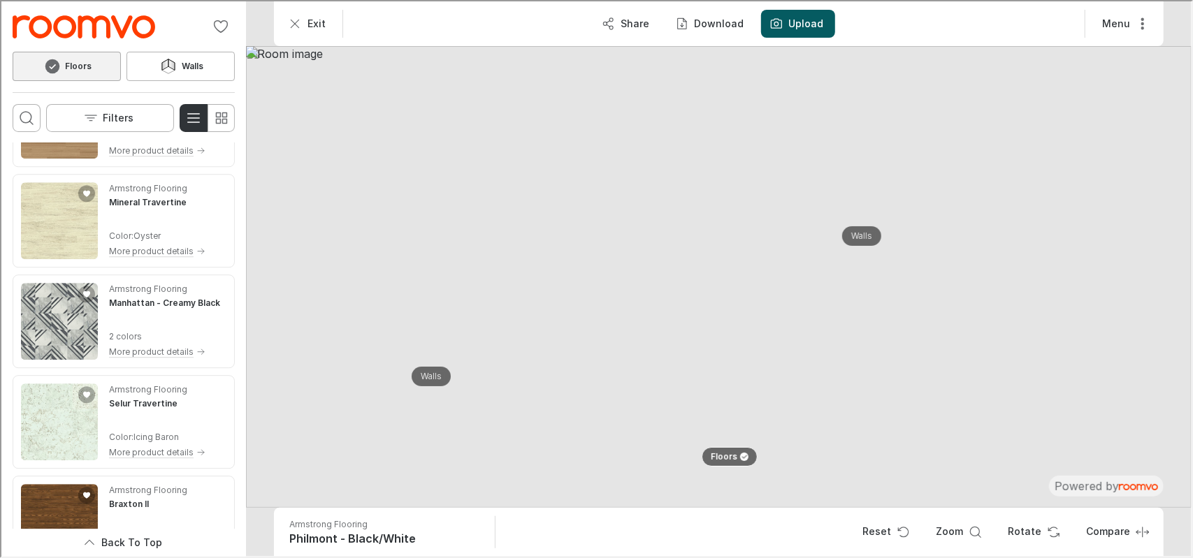
scroll to position [6212, 0]
click at [108, 300] on h4 "Manhattan - Creamy Black" at bounding box center [163, 302] width 111 height 13
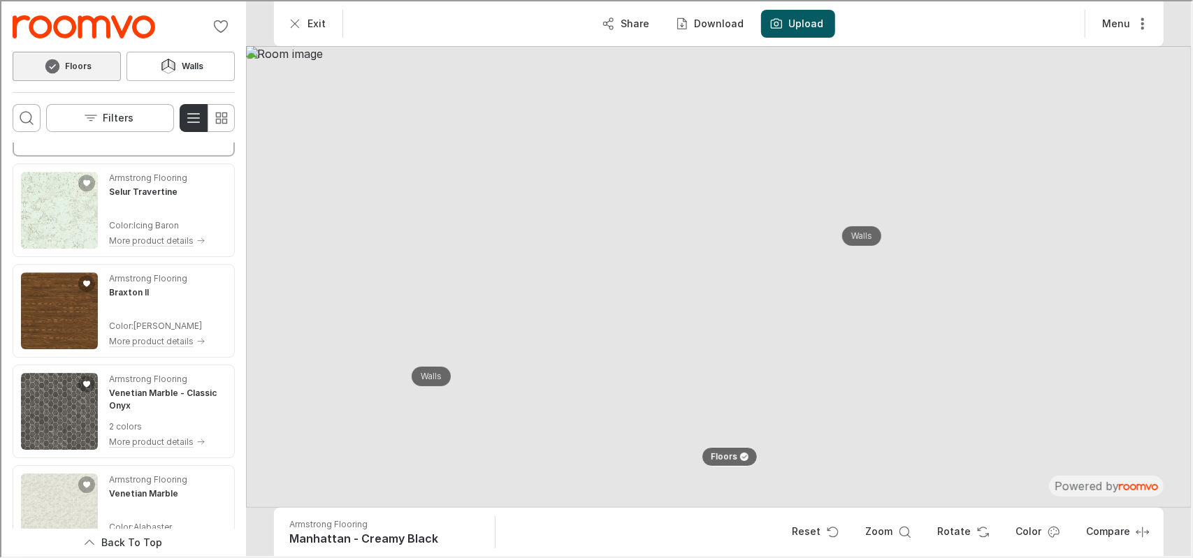
scroll to position [6516, 0]
click at [63, 324] on img "See Braxton II in the room" at bounding box center [58, 308] width 77 height 77
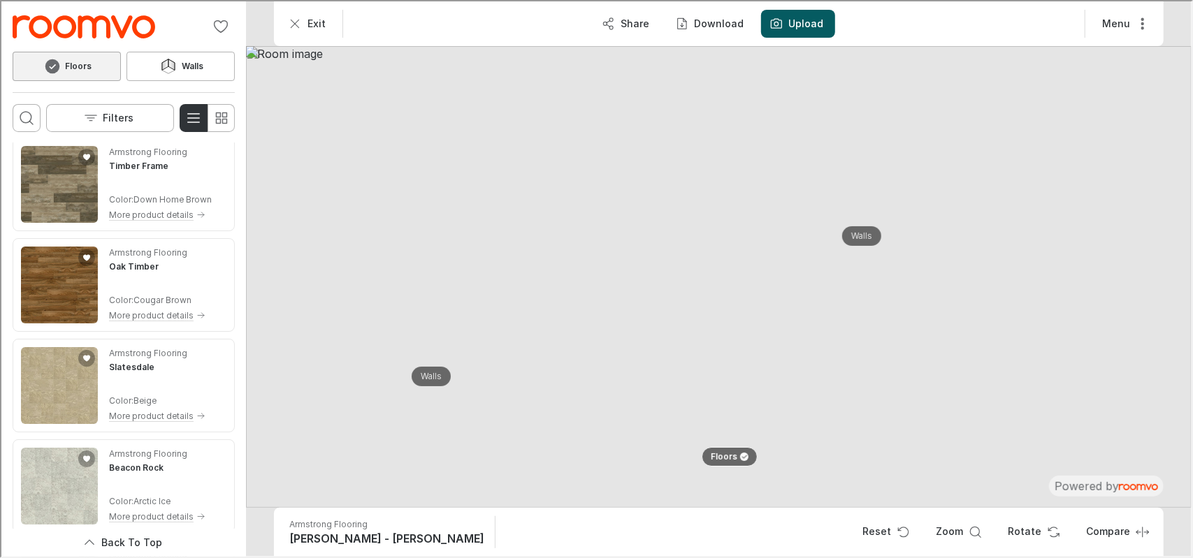
scroll to position [6954, 0]
click at [71, 281] on img "See Oak Timber in the room" at bounding box center [58, 282] width 77 height 77
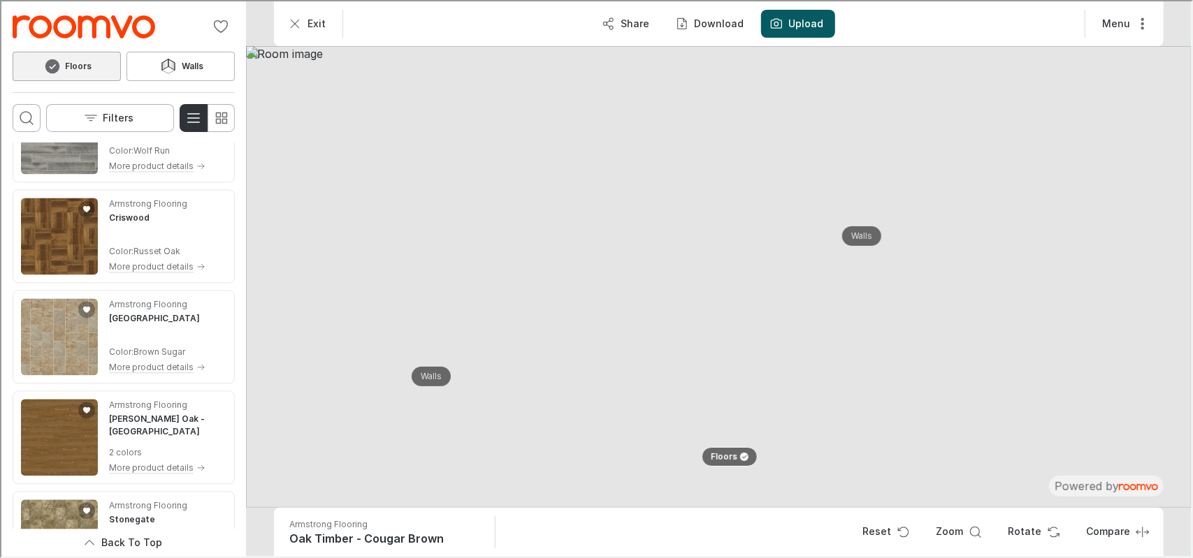
scroll to position [9116, 0]
click at [130, 111] on p "Filters" at bounding box center [117, 117] width 31 height 14
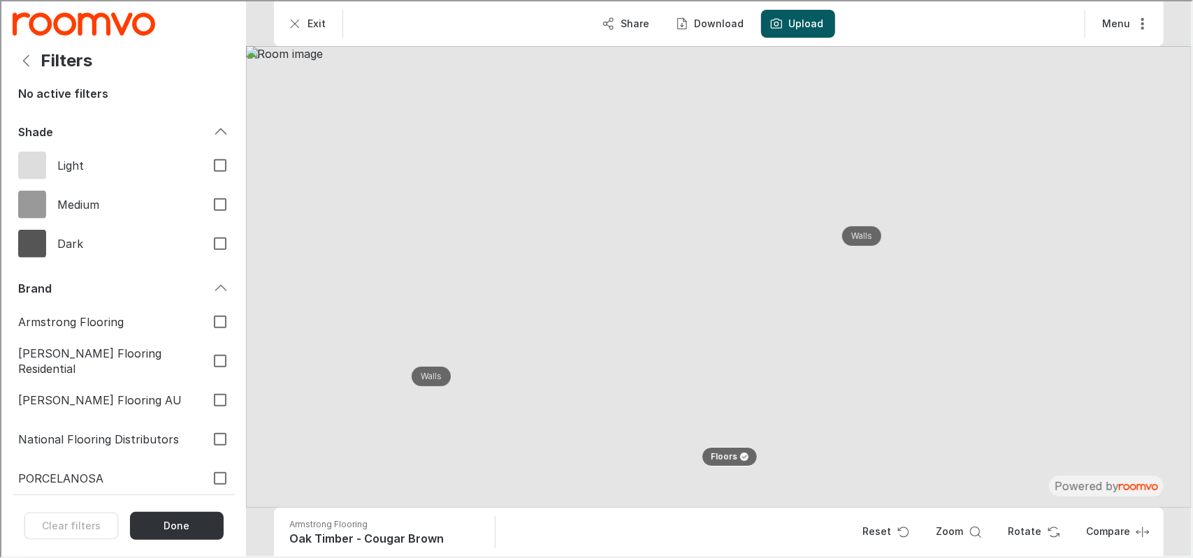
scroll to position [495, 0]
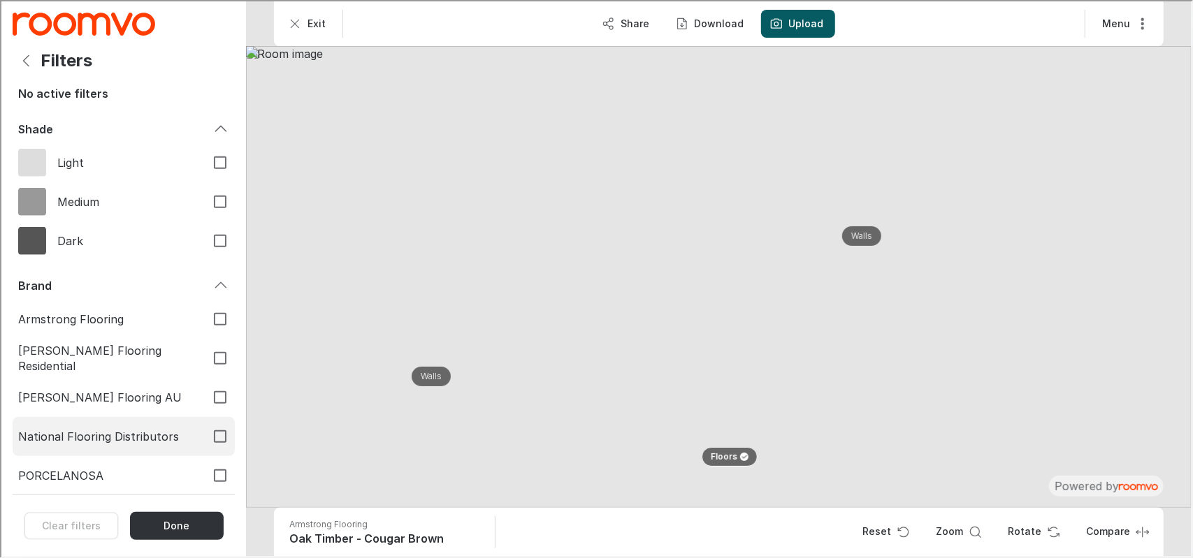
click at [110, 438] on span "National Flooring Distributors" at bounding box center [105, 435] width 176 height 15
click at [204, 438] on input "National Flooring Distributors" at bounding box center [218, 435] width 29 height 29
checkbox input "true"
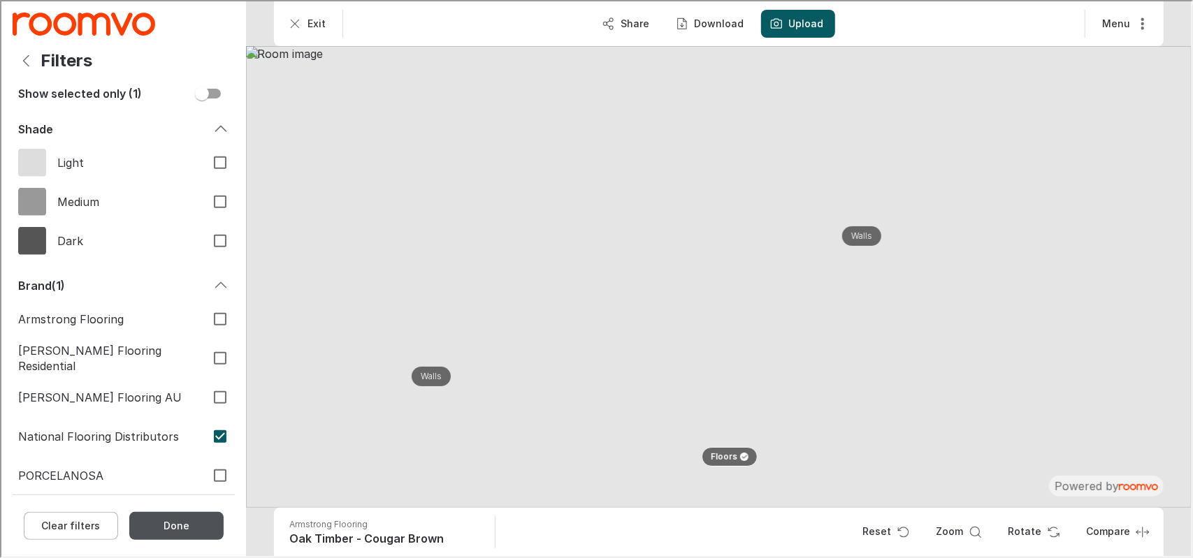
click at [177, 516] on button "Done" at bounding box center [175, 525] width 94 height 28
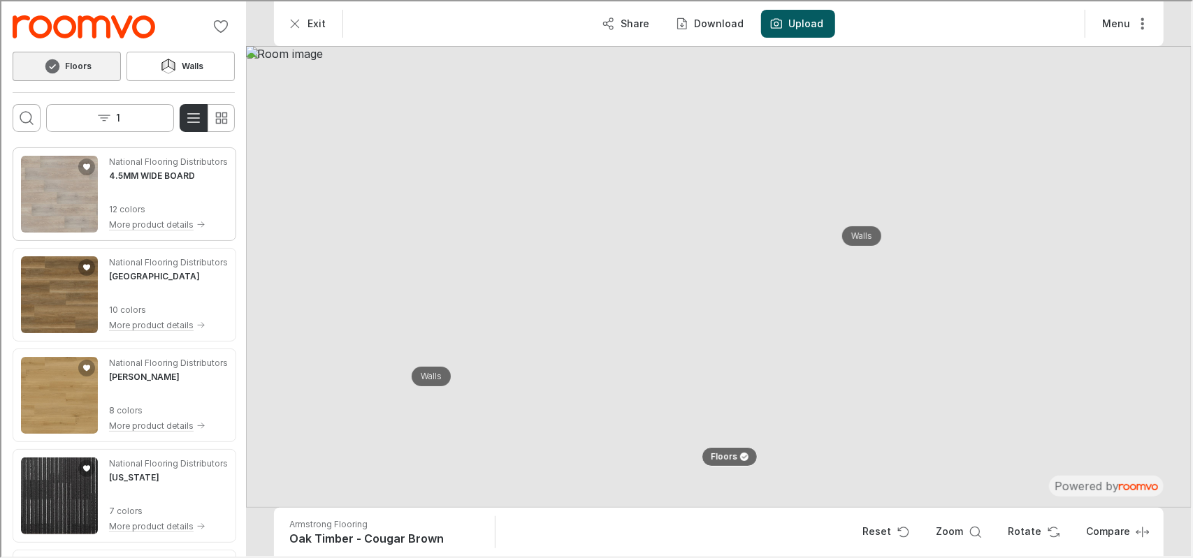
click at [61, 212] on img "See 4.5MM WIDE BOARD in the room" at bounding box center [58, 192] width 77 height 77
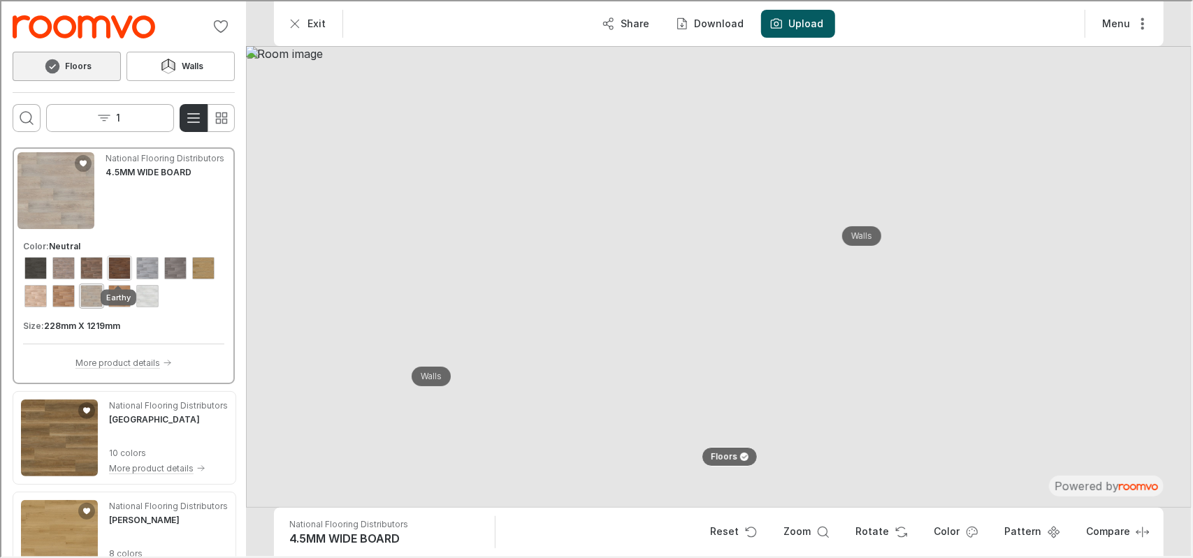
click at [120, 272] on div "View color format Earthy" at bounding box center [118, 267] width 22 height 22
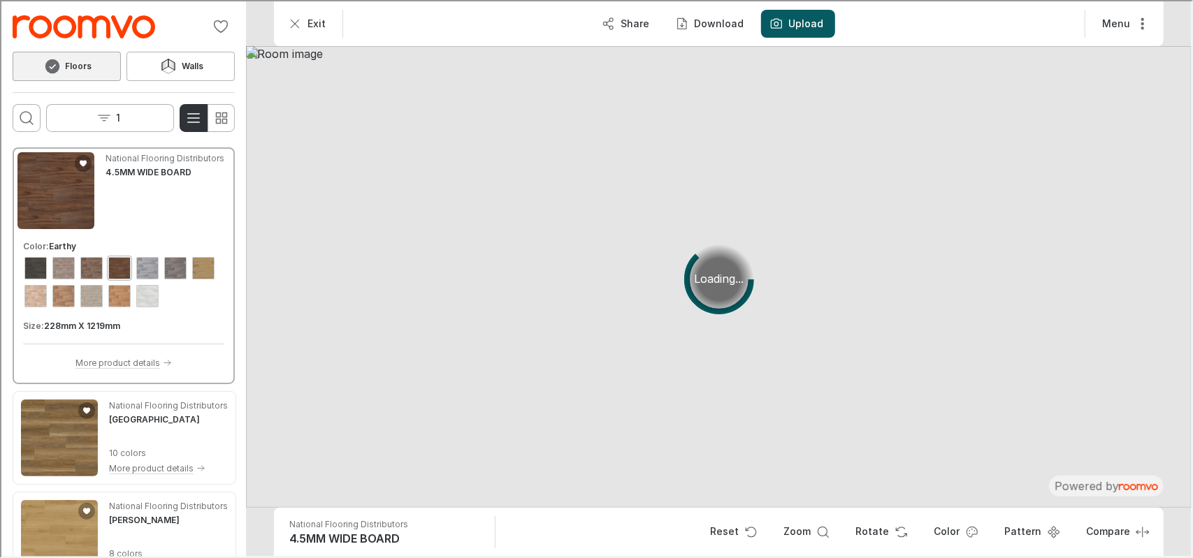
click at [89, 557] on iframe at bounding box center [596, 279] width 1193 height 558
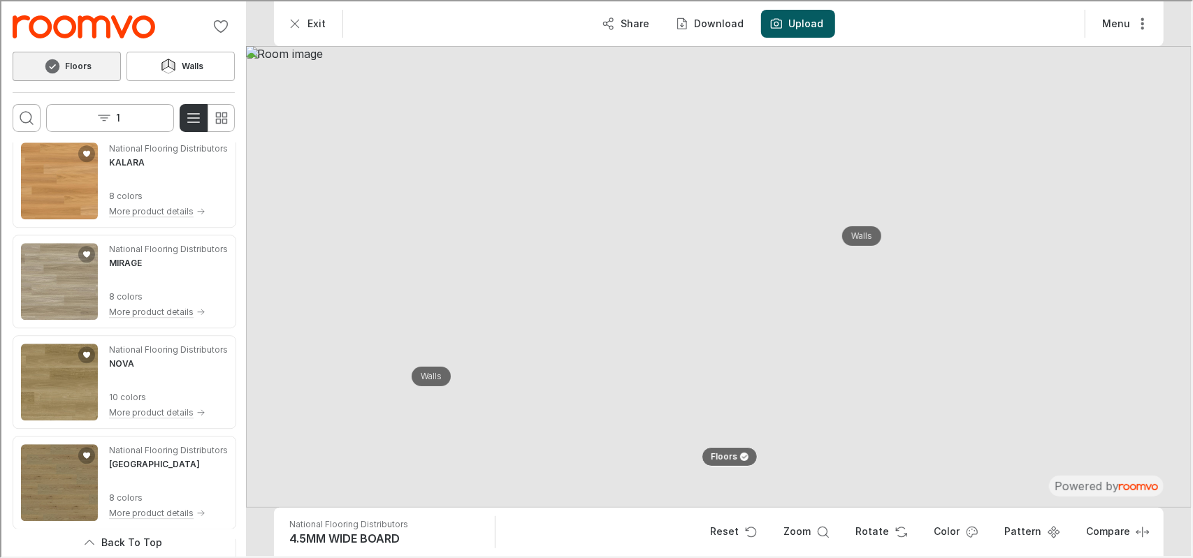
scroll to position [2572, 0]
click at [87, 307] on img "See MIRAGE in the room" at bounding box center [58, 279] width 77 height 77
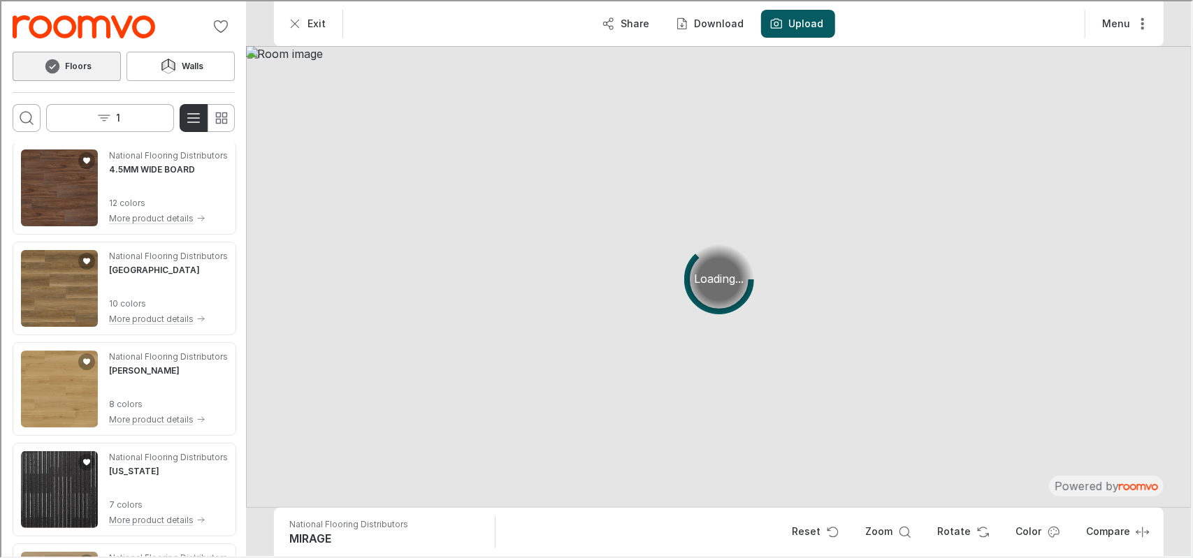
scroll to position [0, 0]
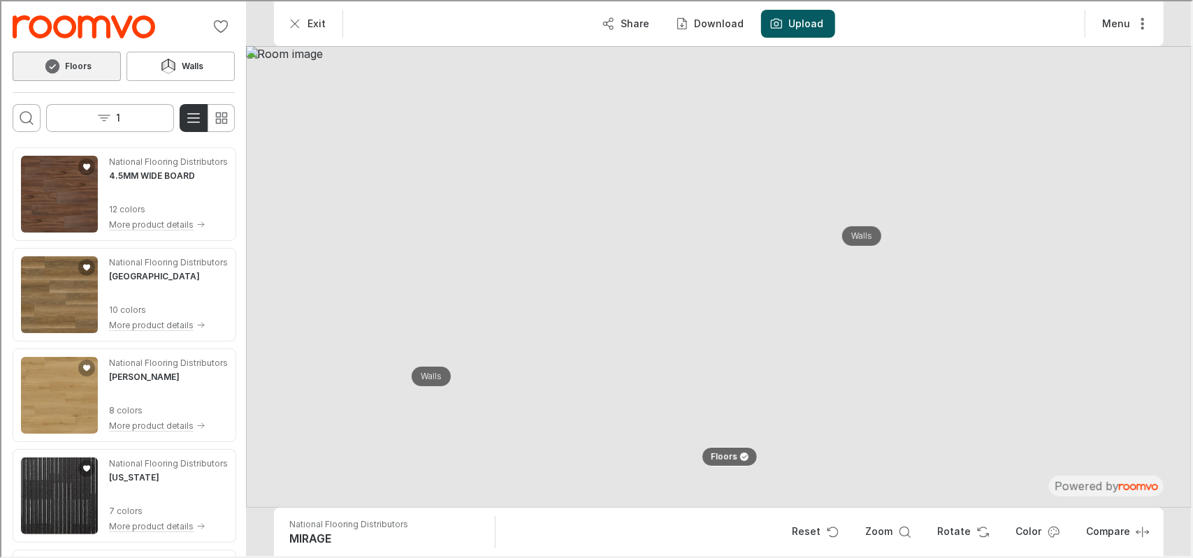
click at [696, 367] on img at bounding box center [717, 276] width 945 height 462
click at [788, 97] on img at bounding box center [717, 276] width 945 height 462
drag, startPoint x: 788, startPoint y: 97, endPoint x: 778, endPoint y: -41, distance: 138.7
click at [778, 45] on img at bounding box center [717, 276] width 945 height 462
